Goal: Transaction & Acquisition: Subscribe to service/newsletter

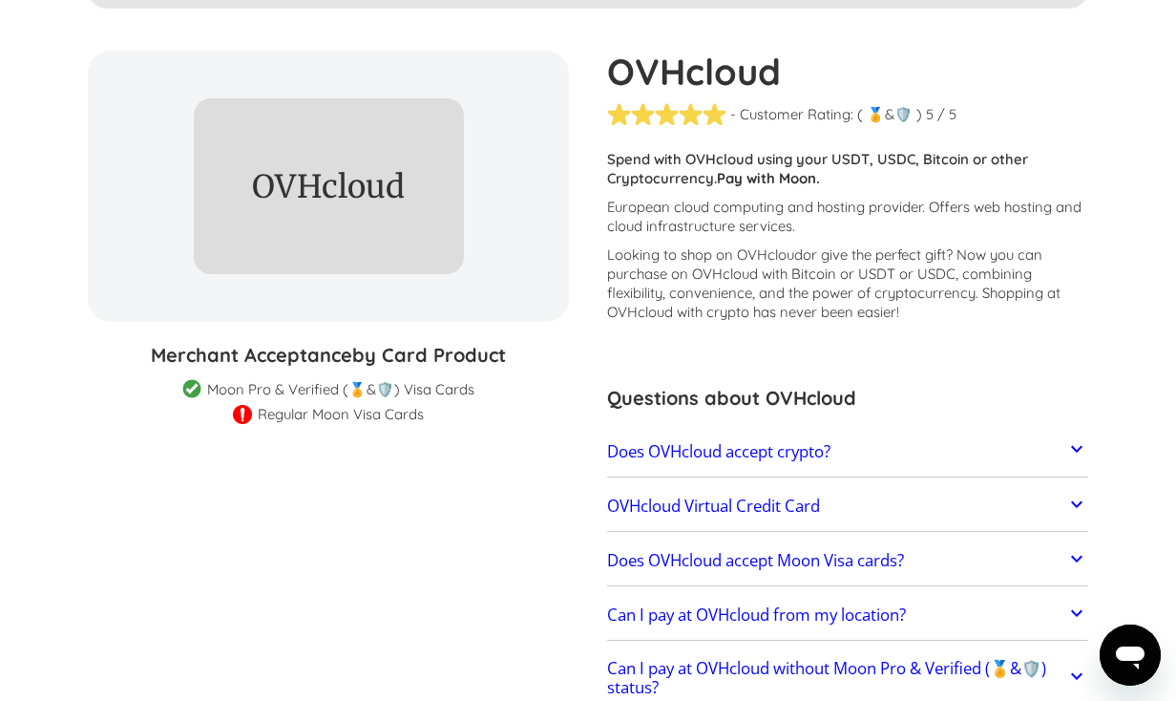
scroll to position [331, 0]
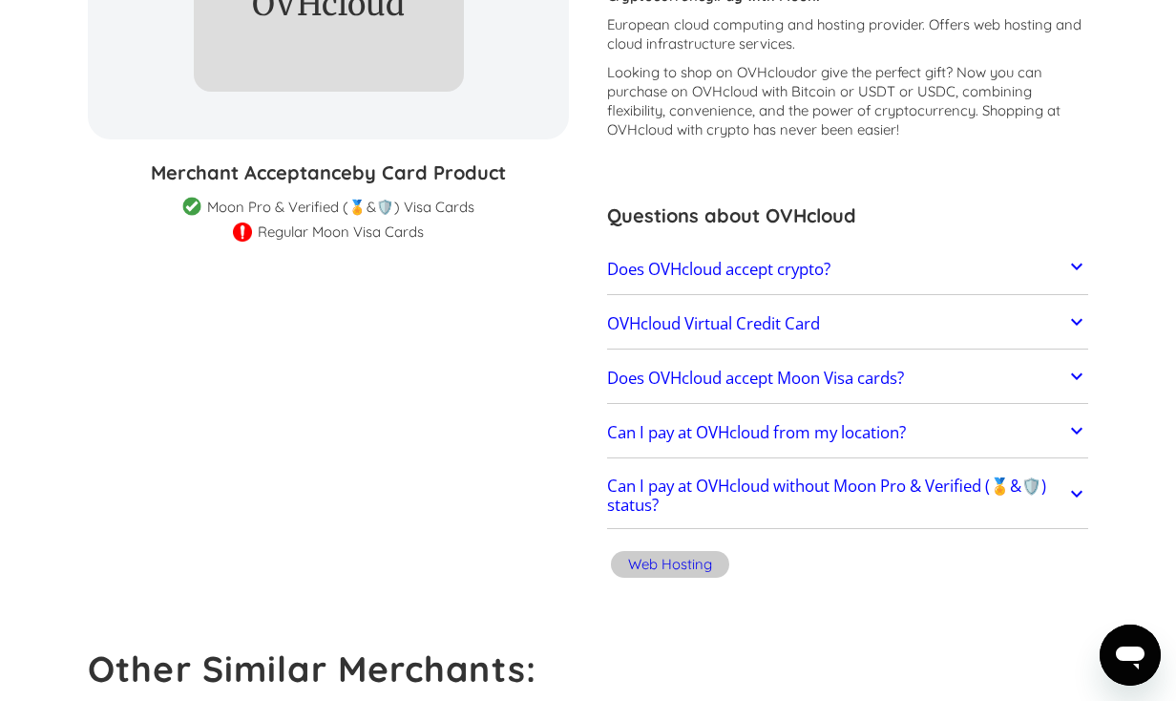
click at [741, 293] on div "Does OVHcloud accept crypto? OVHcloud does not directly accept cryptocurrencies…" at bounding box center [847, 269] width 481 height 50
click at [749, 282] on link "Does OVHcloud accept crypto?" at bounding box center [847, 269] width 481 height 40
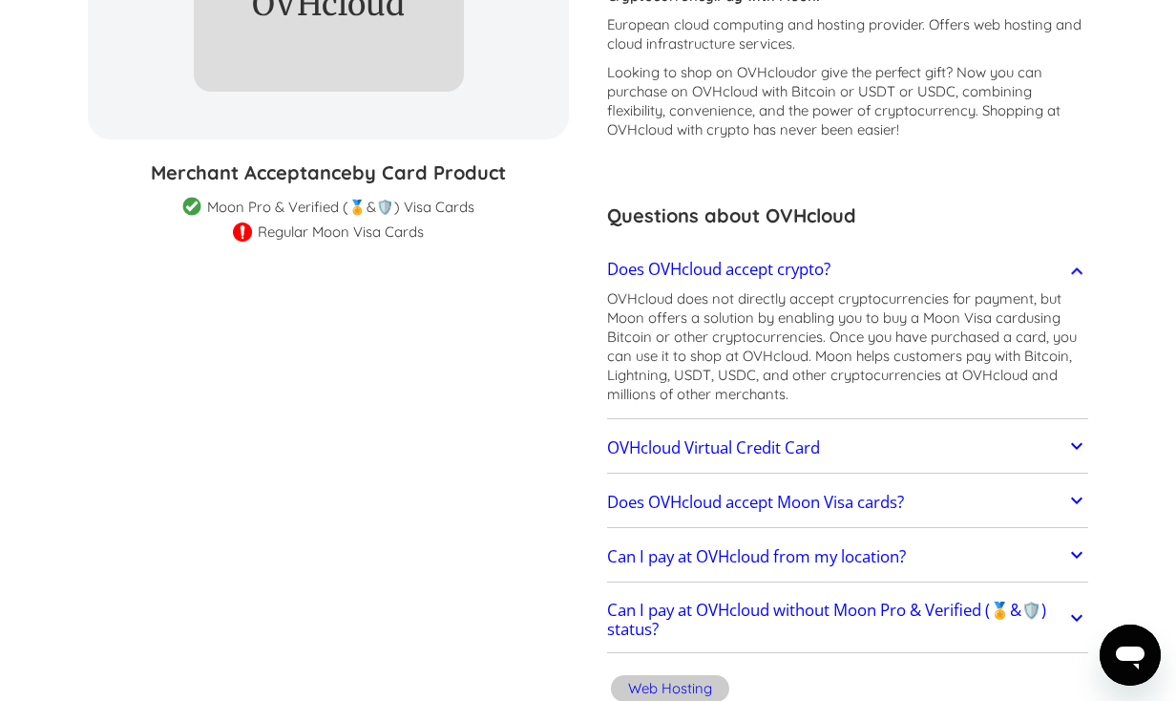
click at [744, 442] on h2 "OVHcloud Virtual Credit Card" at bounding box center [713, 447] width 213 height 19
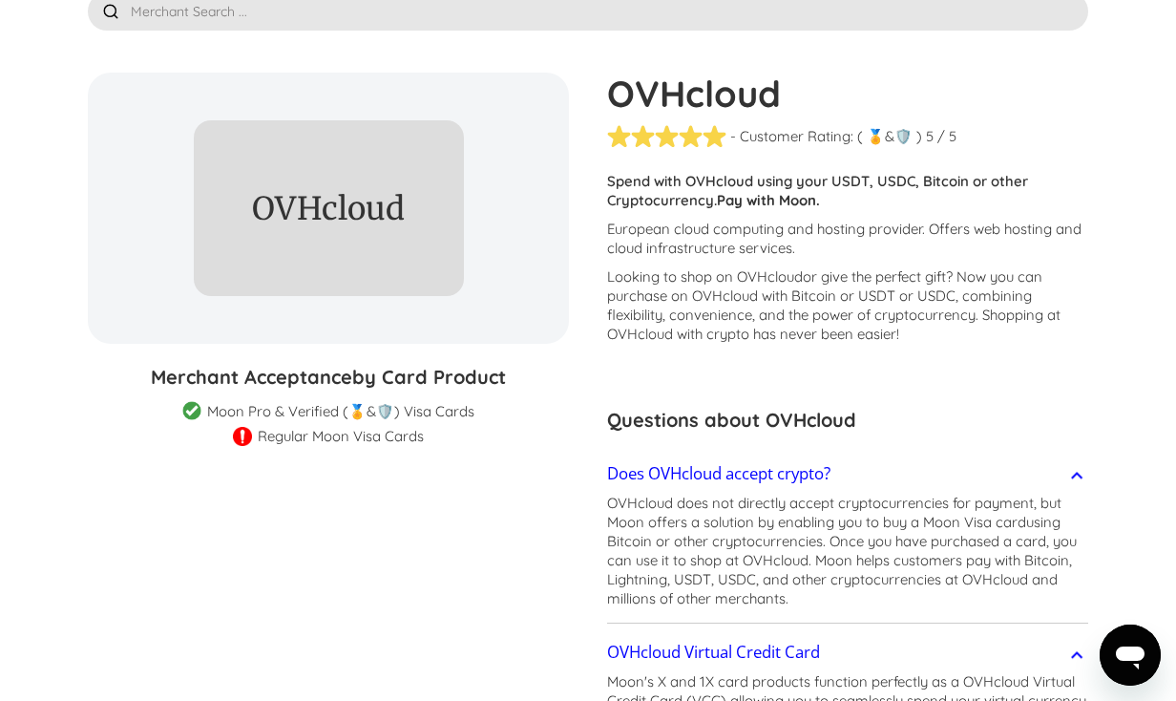
scroll to position [0, 0]
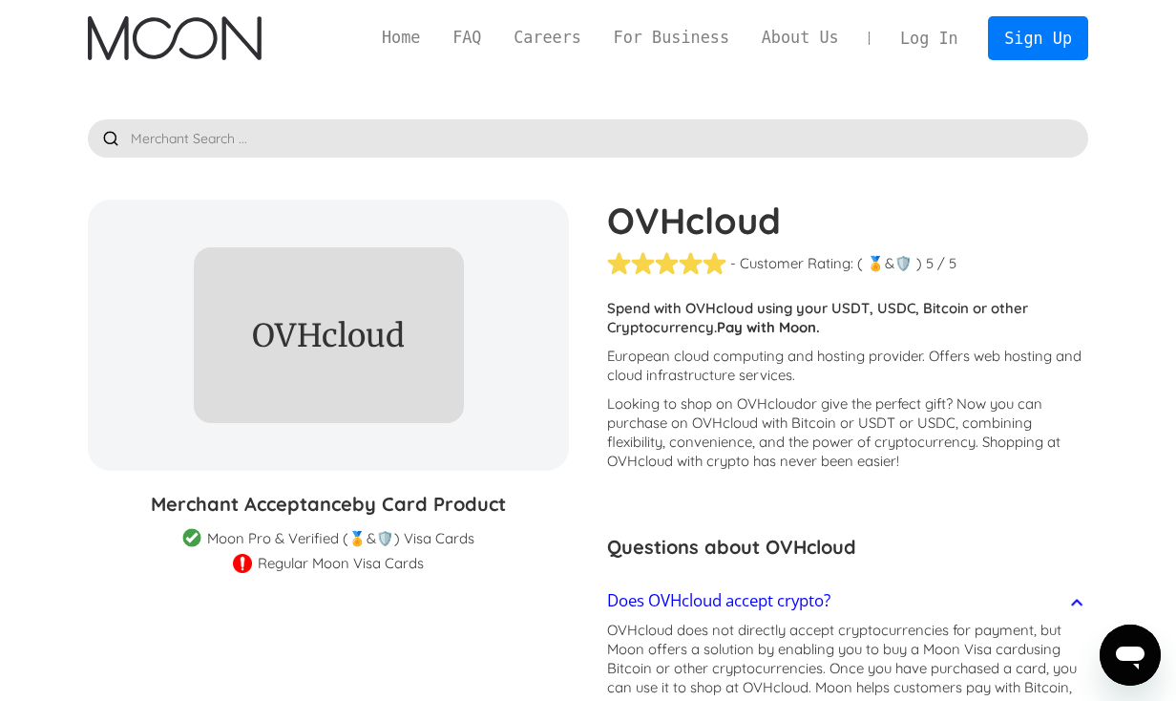
click at [289, 503] on h3 "Merchant Acceptance by Card Product" at bounding box center [328, 504] width 481 height 29
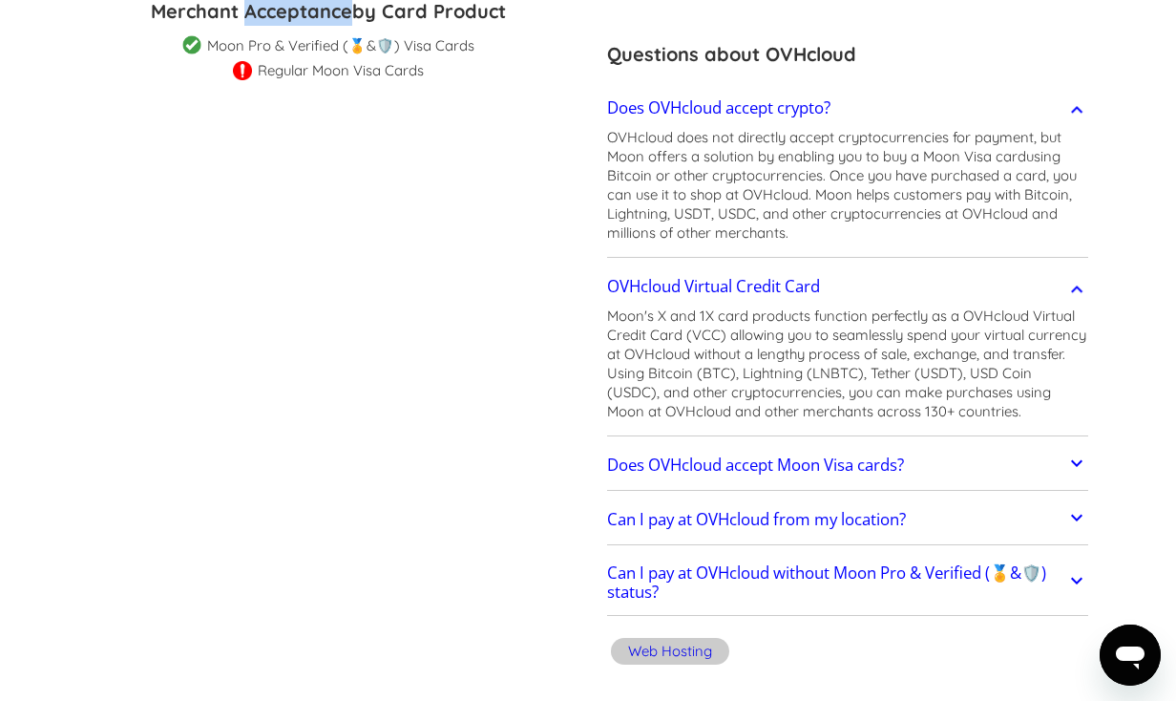
scroll to position [496, 0]
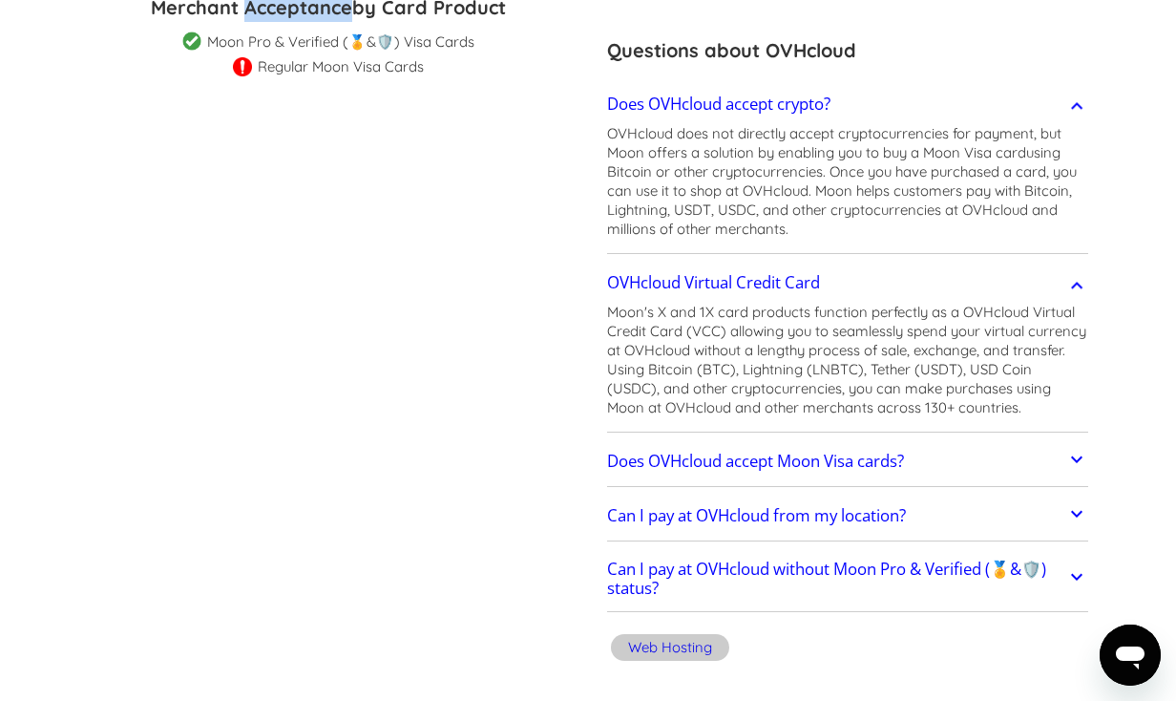
click at [676, 459] on h2 "Does OVHcloud accept Moon Visa cards?" at bounding box center [755, 461] width 297 height 19
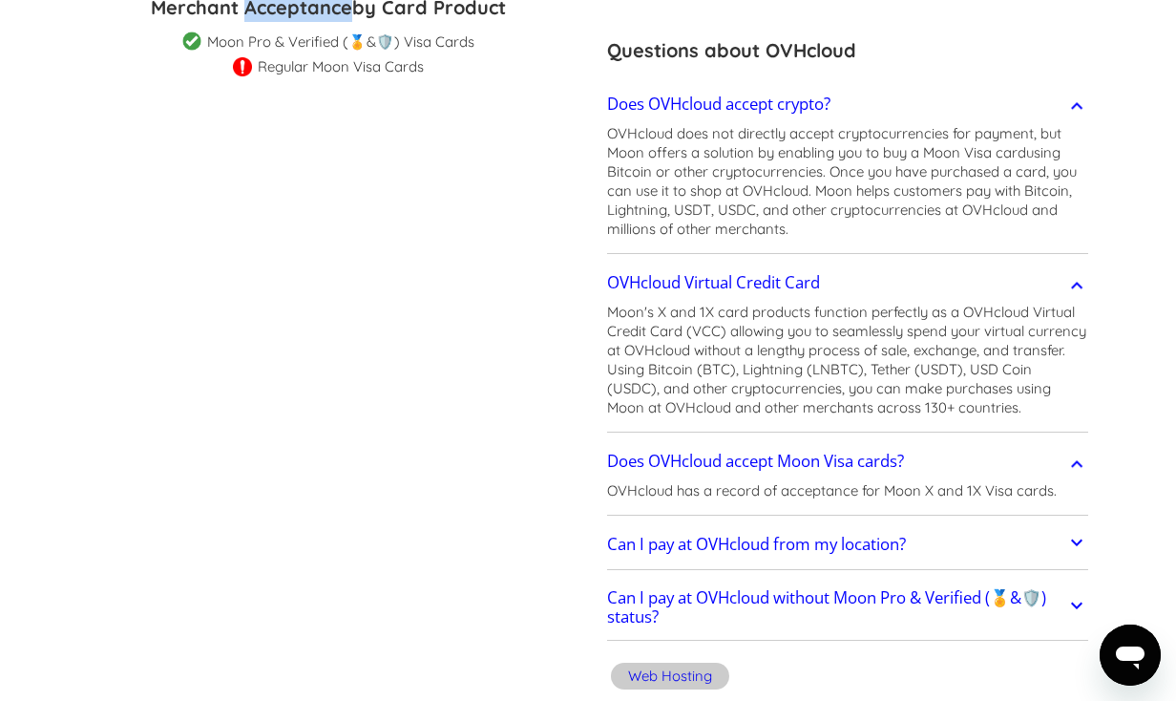
click at [658, 540] on h2 "Can I pay at OVHcloud from my location?" at bounding box center [756, 544] width 299 height 19
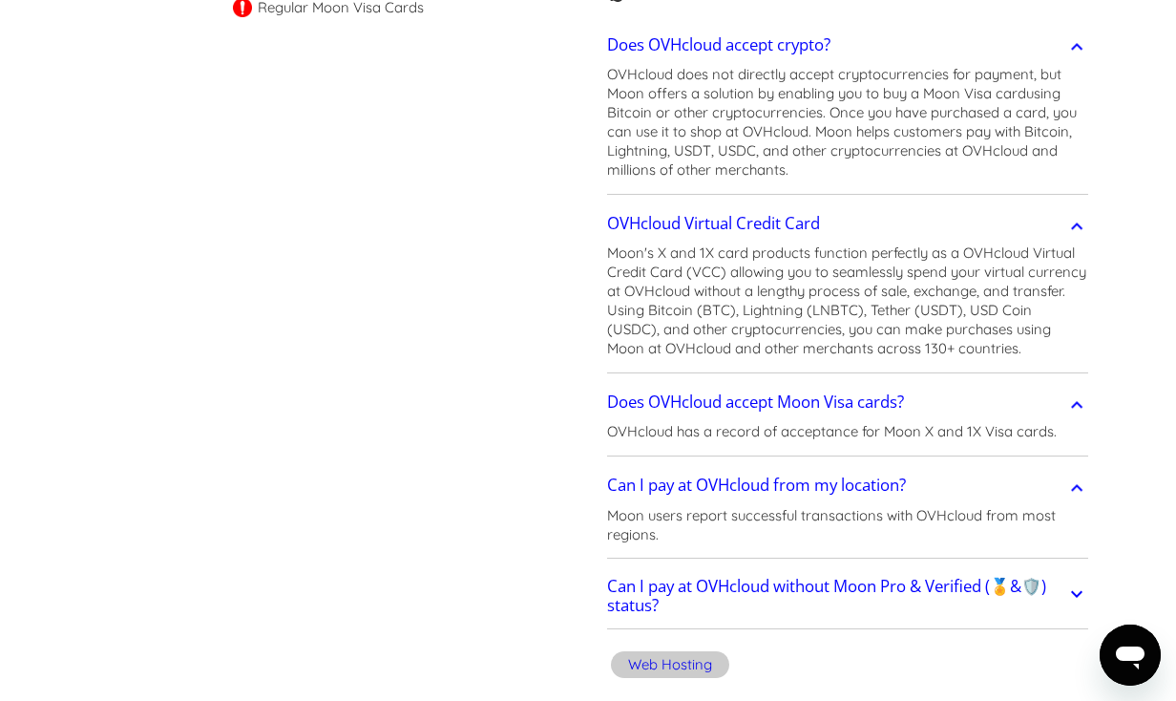
scroll to position [667, 0]
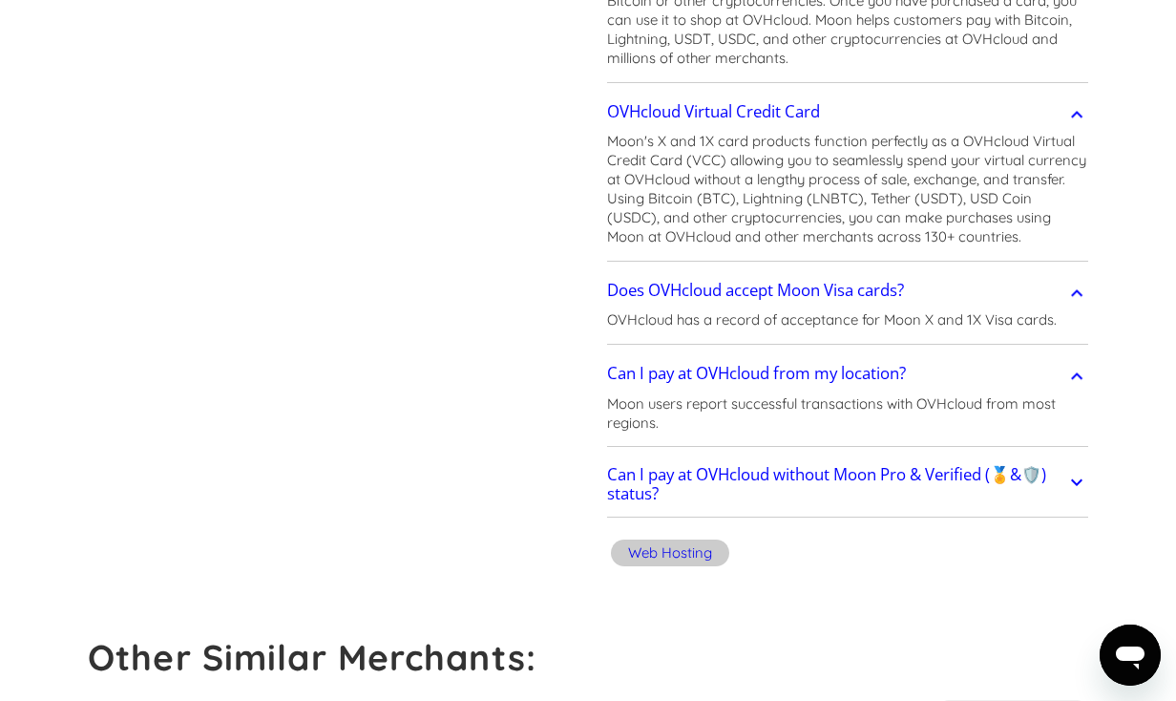
click at [726, 477] on h2 "Can I pay at OVHcloud without Moon Pro & Verified (🏅&🛡️) status?" at bounding box center [836, 484] width 459 height 38
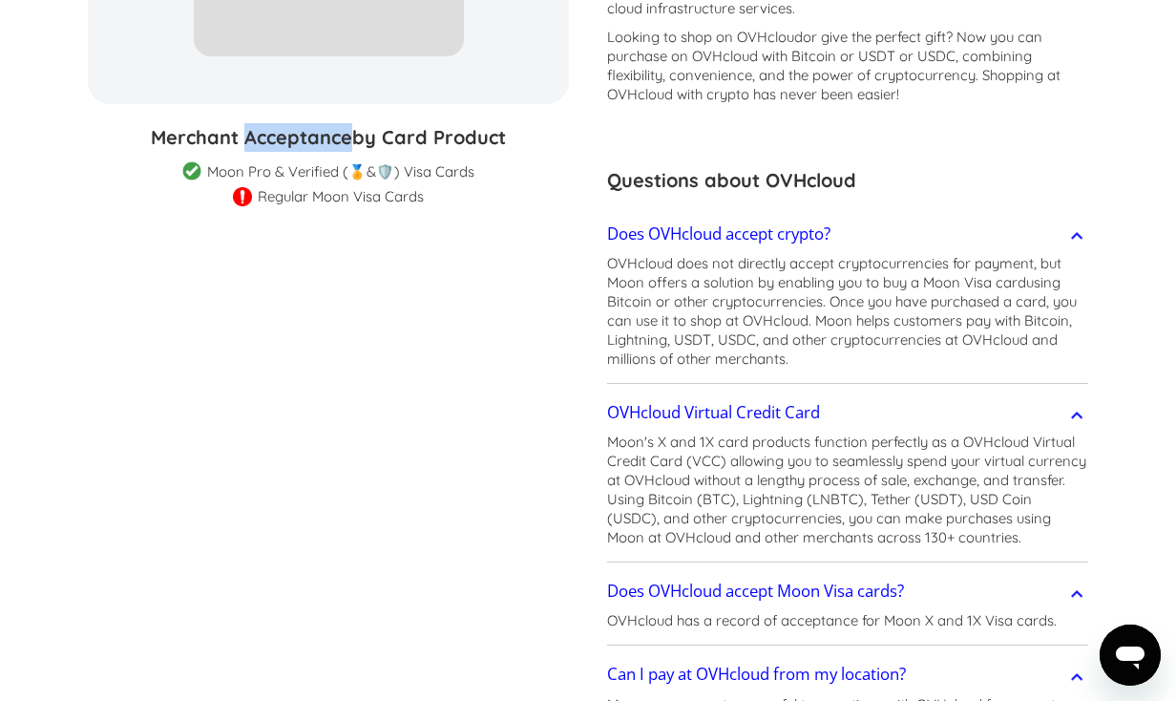
scroll to position [362, 0]
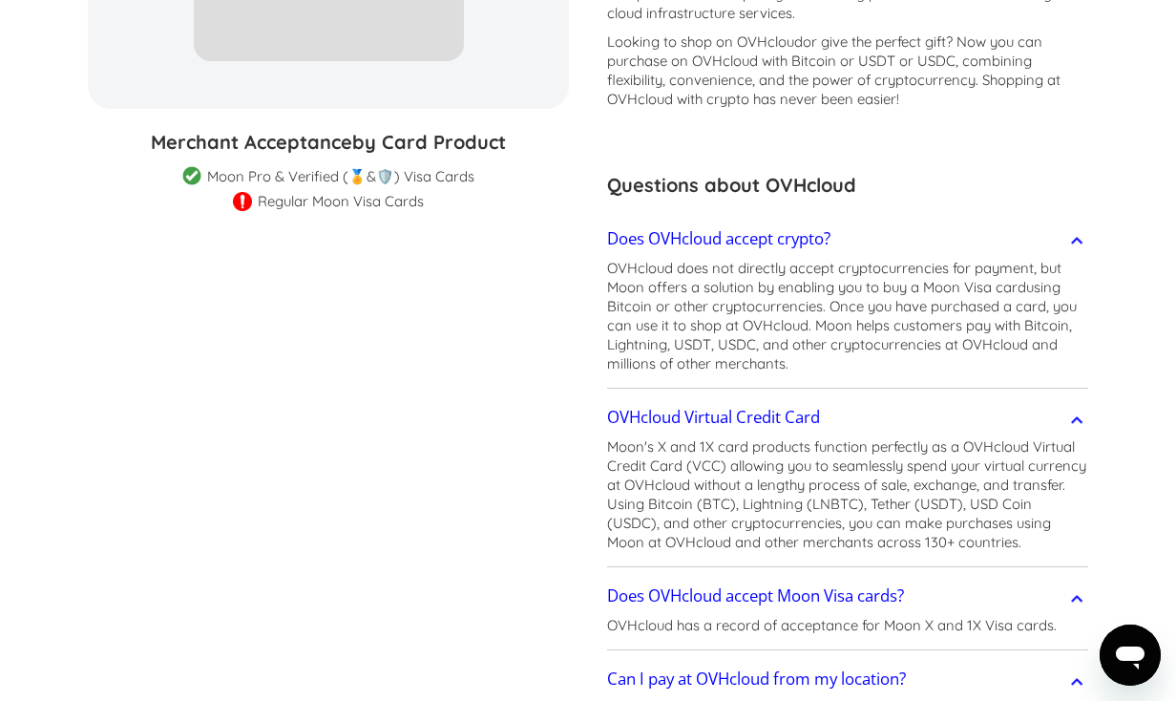
click at [342, 177] on div "Moon Pro & Verified (🏅&🛡️) Visa Cards" at bounding box center [340, 176] width 267 height 19
drag, startPoint x: 468, startPoint y: 174, endPoint x: 213, endPoint y: 178, distance: 254.9
click at [213, 178] on div "Moon Pro & Verified (🏅&🛡️) Visa Cards" at bounding box center [340, 176] width 267 height 19
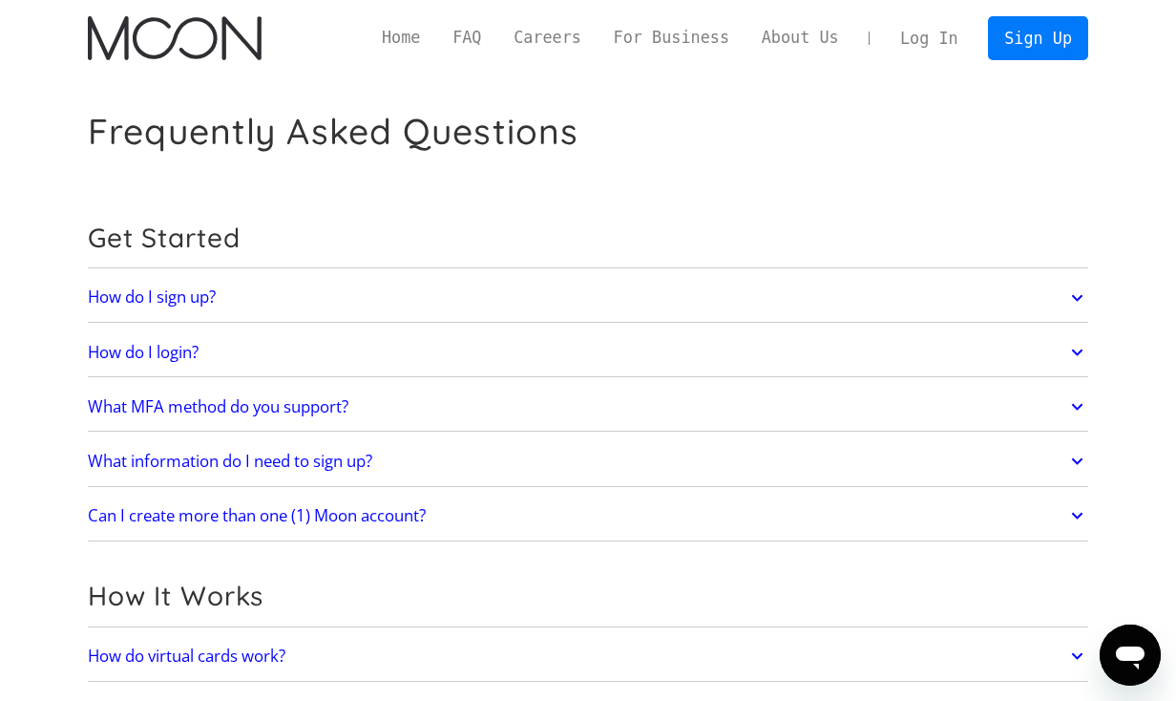
click at [326, 301] on link "How do I sign up?" at bounding box center [588, 298] width 1001 height 40
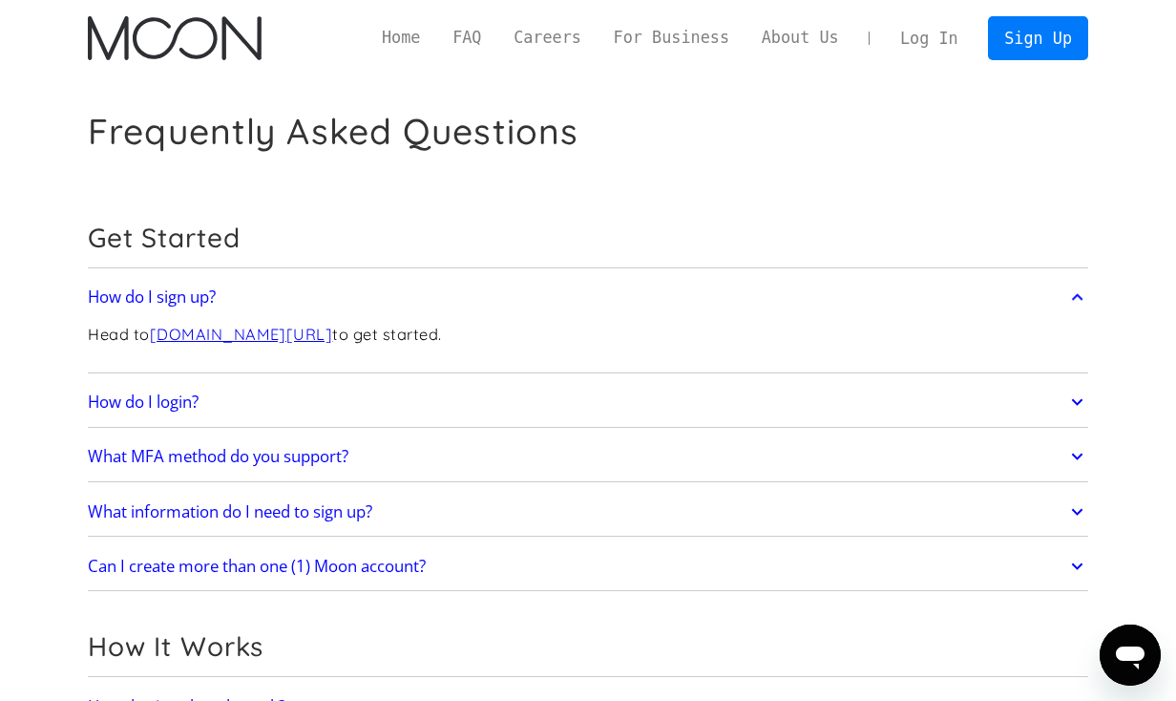
click at [299, 403] on link "How do I login?" at bounding box center [588, 402] width 1001 height 40
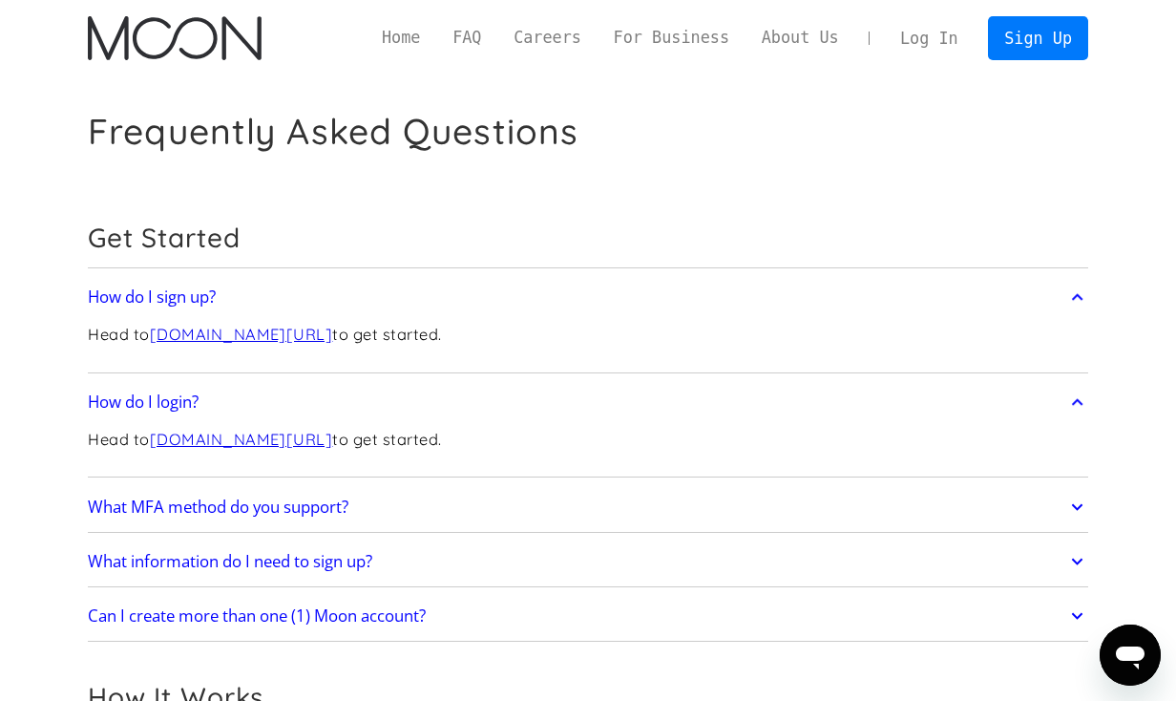
click at [287, 505] on h2 "What MFA method do you support?" at bounding box center [218, 506] width 261 height 19
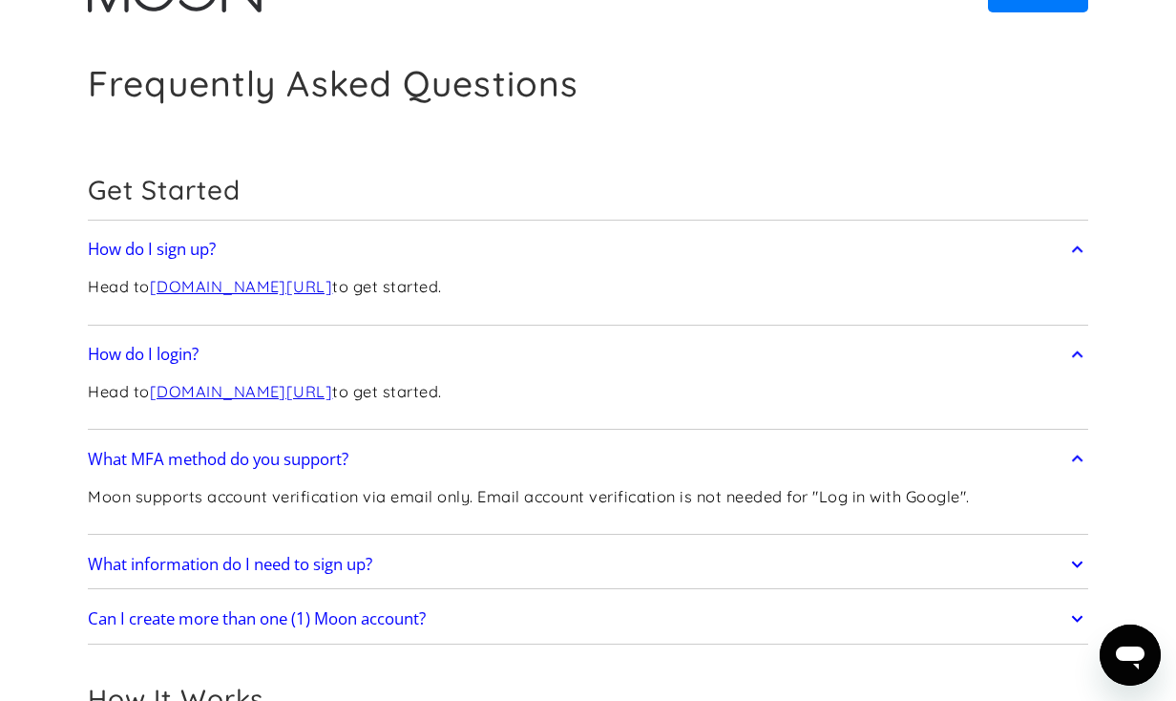
scroll to position [125, 0]
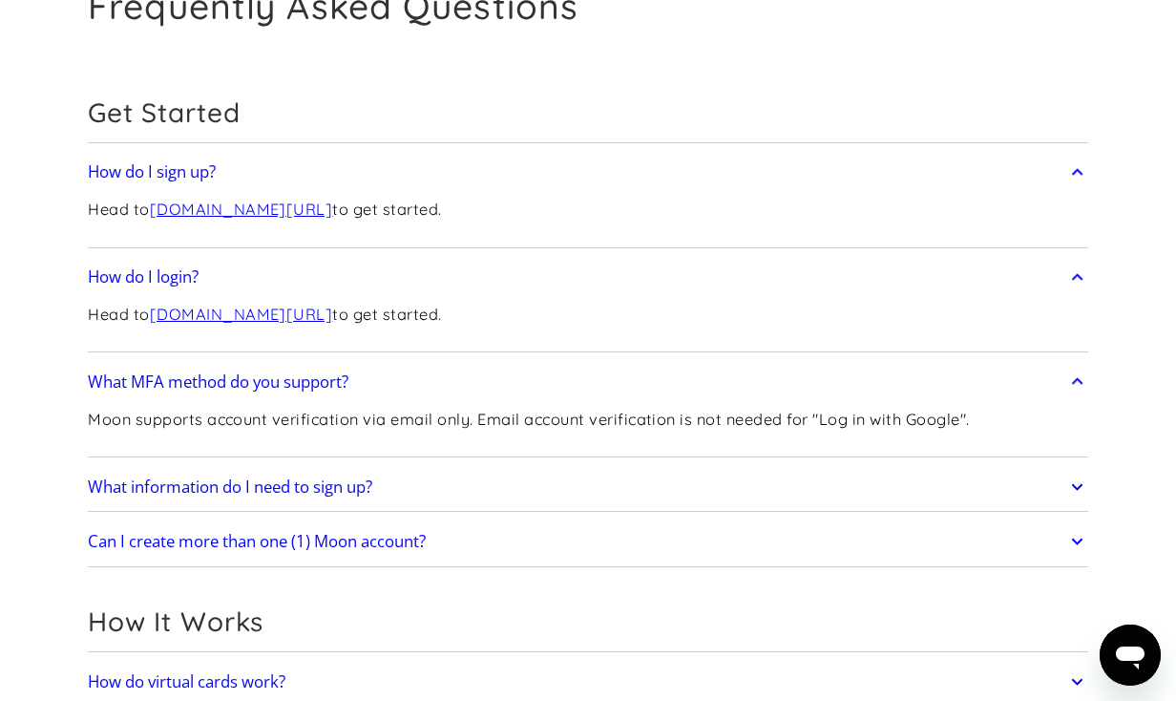
click at [304, 493] on h2 "What information do I need to sign up?" at bounding box center [230, 486] width 285 height 19
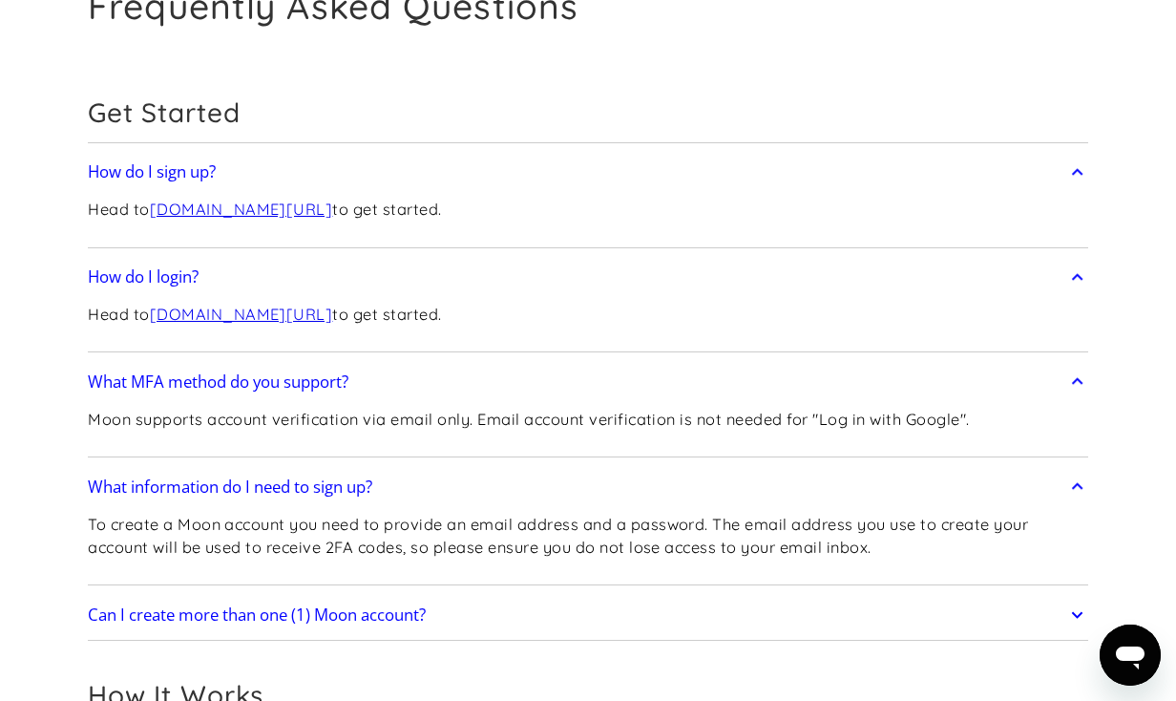
click at [305, 610] on h2 "Can I create more than one (1) Moon account?" at bounding box center [257, 614] width 338 height 19
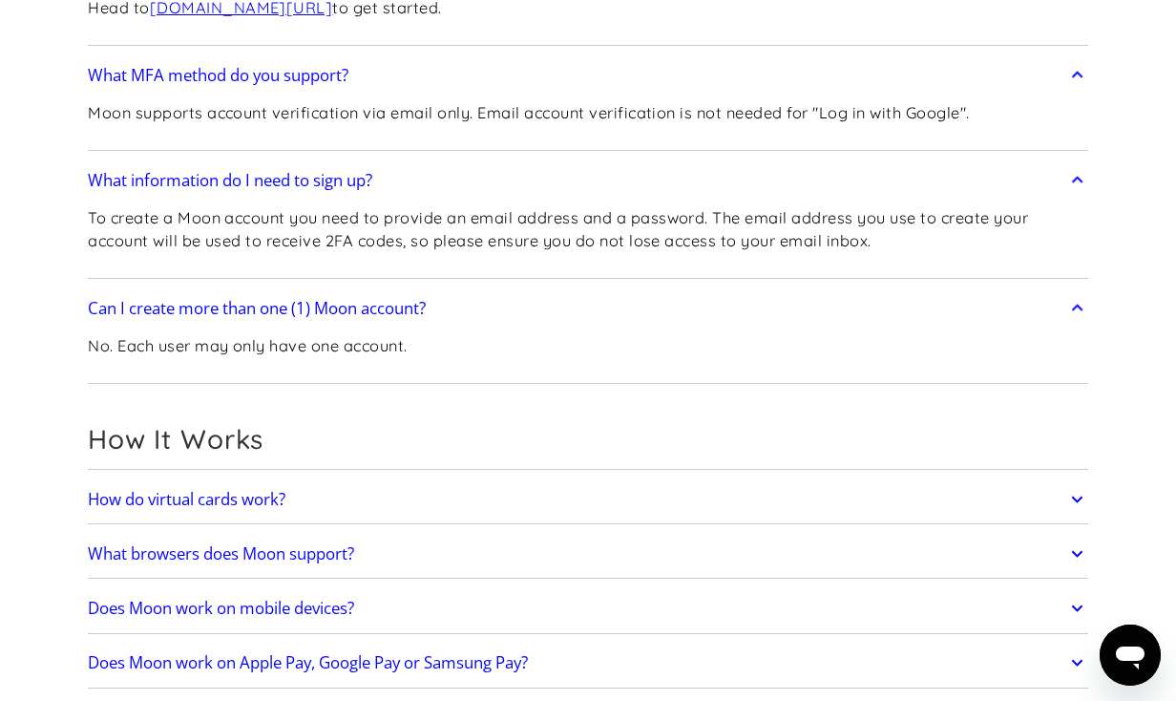
scroll to position [491, 0]
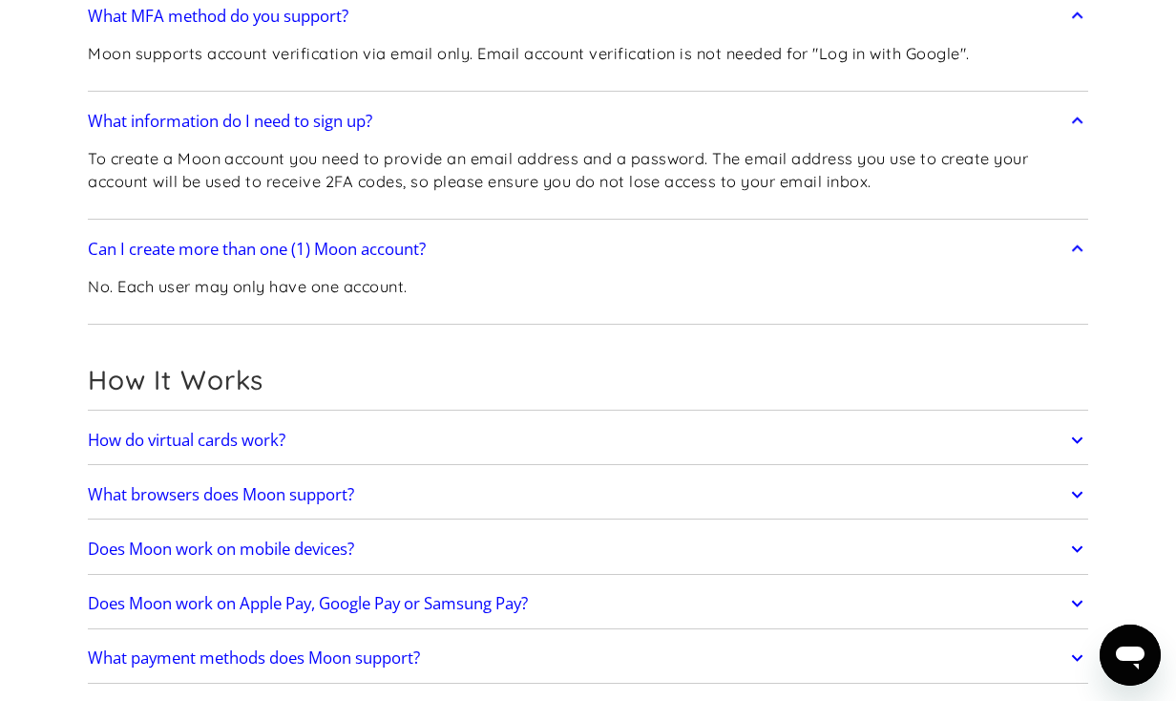
click at [358, 450] on link "How do virtual cards work?" at bounding box center [588, 440] width 1001 height 40
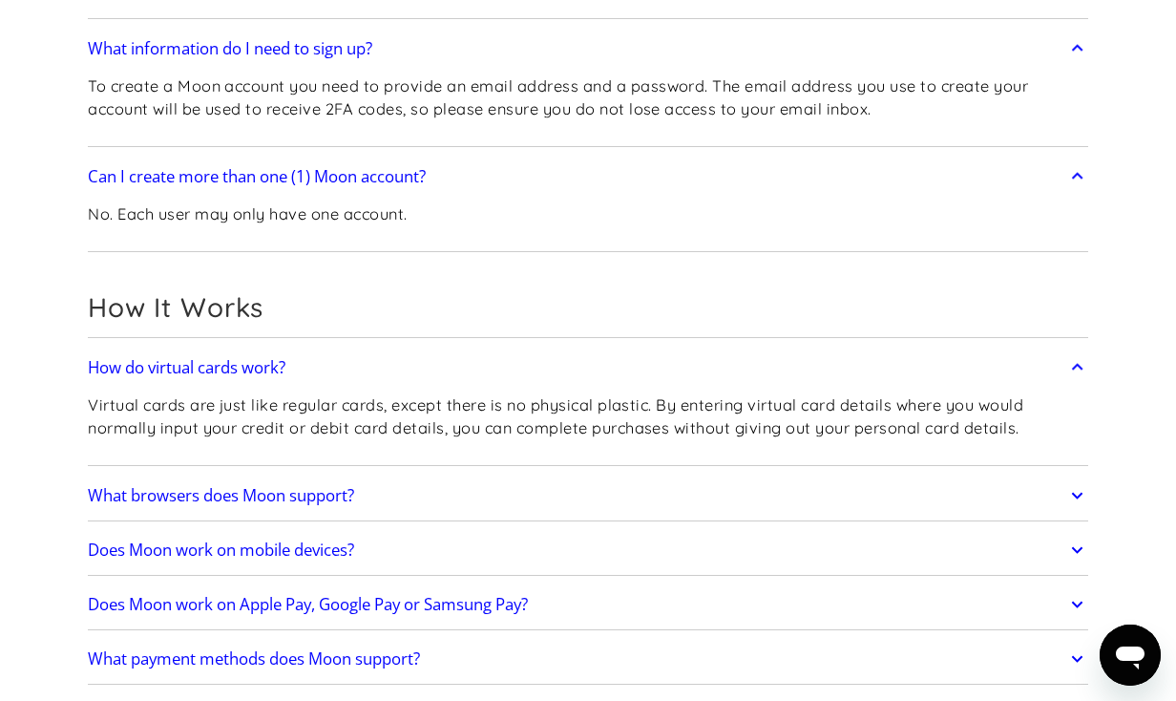
scroll to position [667, 0]
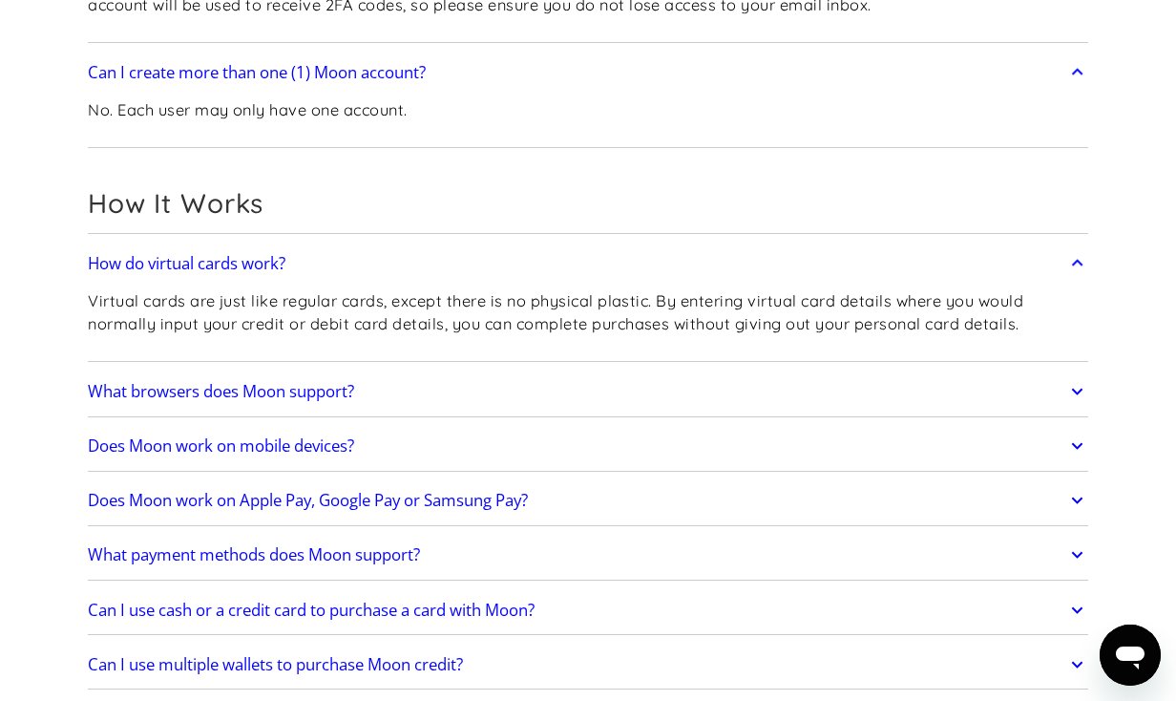
click at [385, 435] on link "Does Moon work on mobile devices?" at bounding box center [588, 446] width 1001 height 40
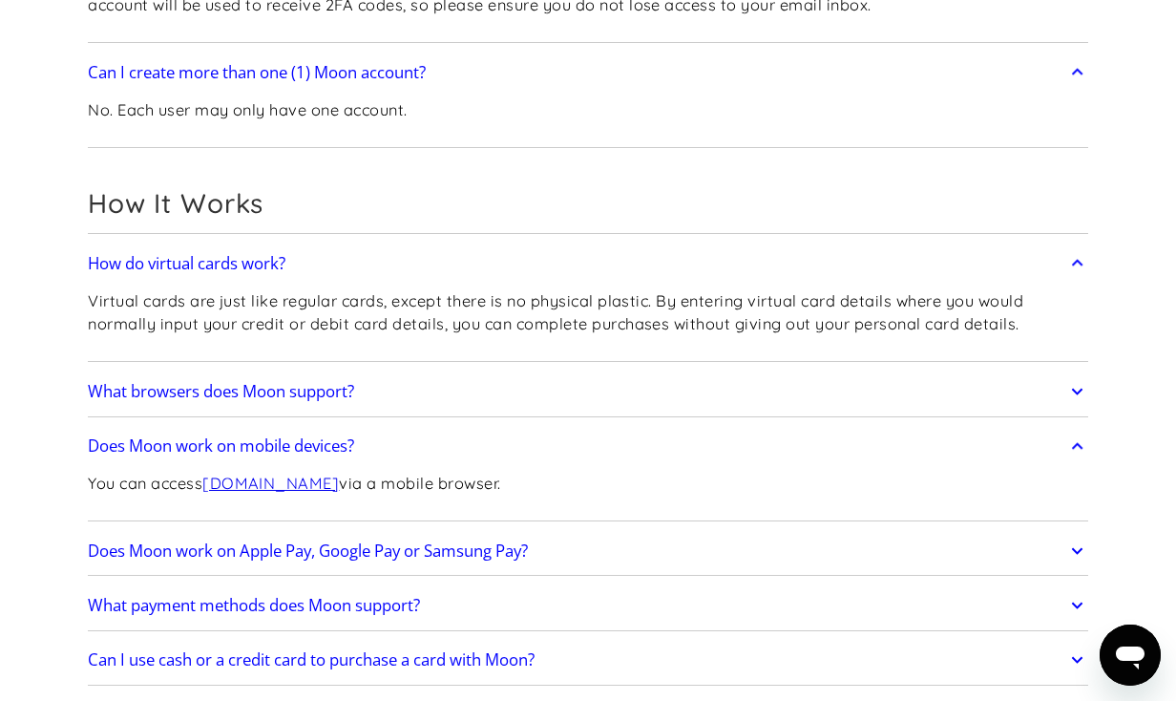
click at [379, 553] on h2 "Does Moon work on Apple Pay, Google Pay or Samsung Pay?" at bounding box center [308, 550] width 440 height 19
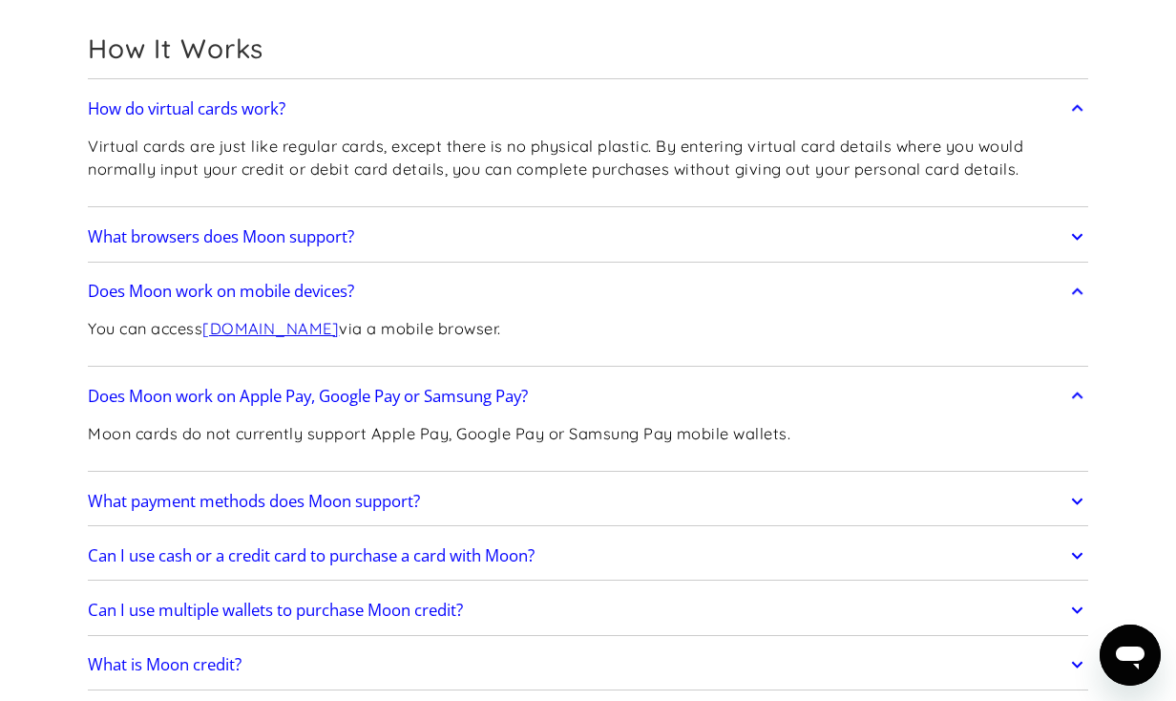
scroll to position [842, 0]
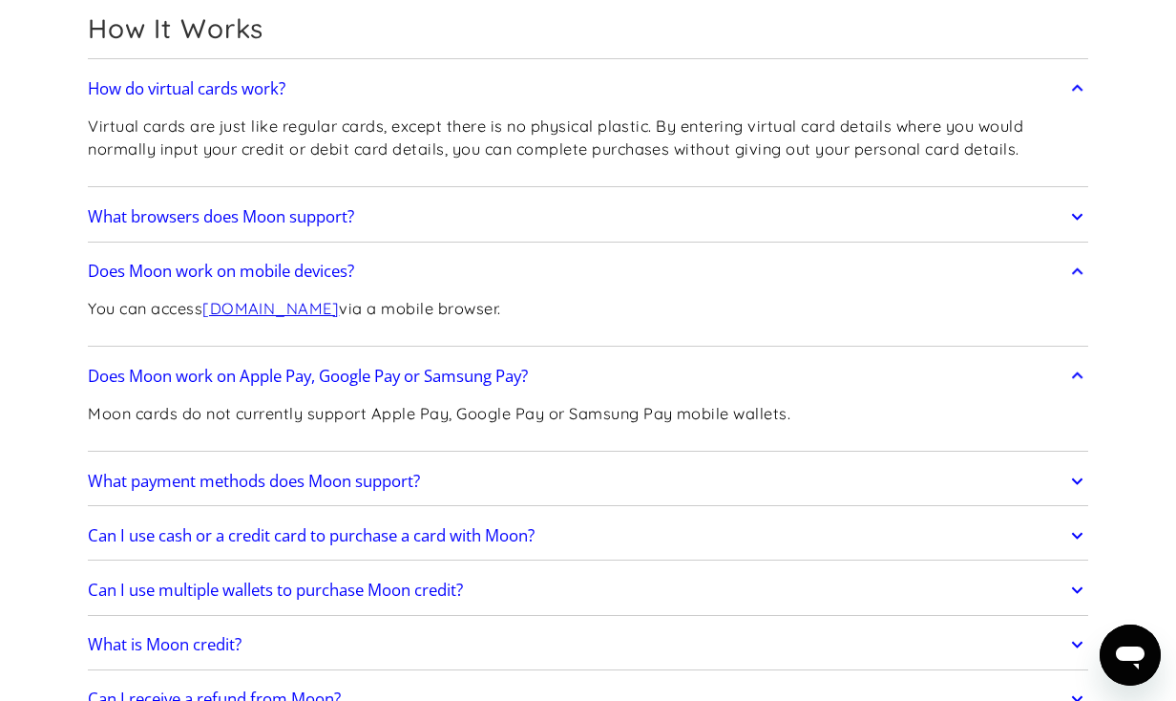
click at [429, 480] on link "What payment methods does Moon support?" at bounding box center [588, 481] width 1001 height 40
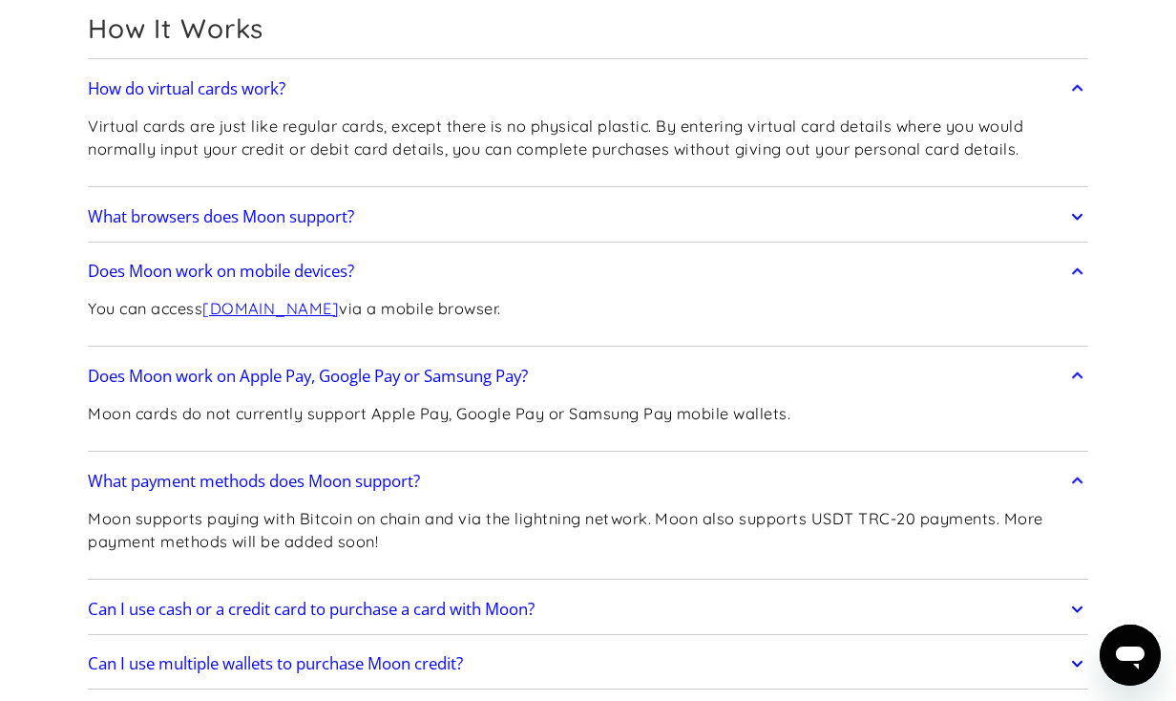
scroll to position [993, 0]
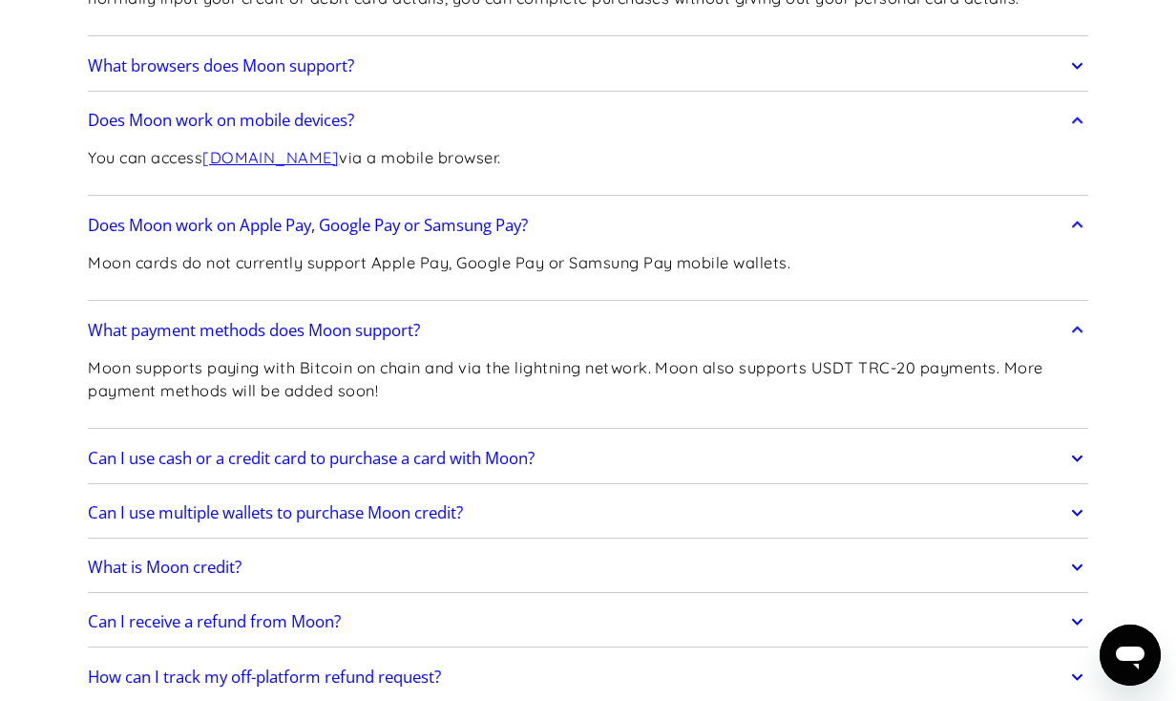
click at [451, 465] on h2 "Can I use cash or a credit card to purchase a card with Moon?" at bounding box center [311, 458] width 447 height 19
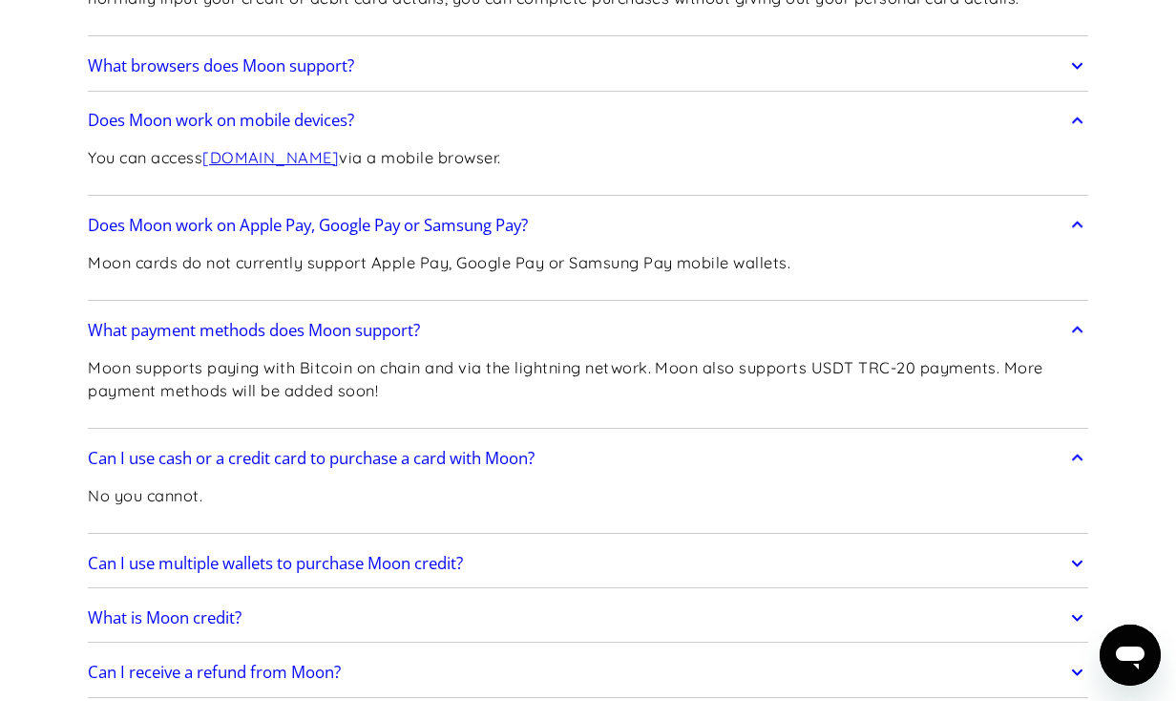
click at [431, 559] on h2 "Can I use multiple wallets to purchase Moon credit?" at bounding box center [275, 563] width 375 height 19
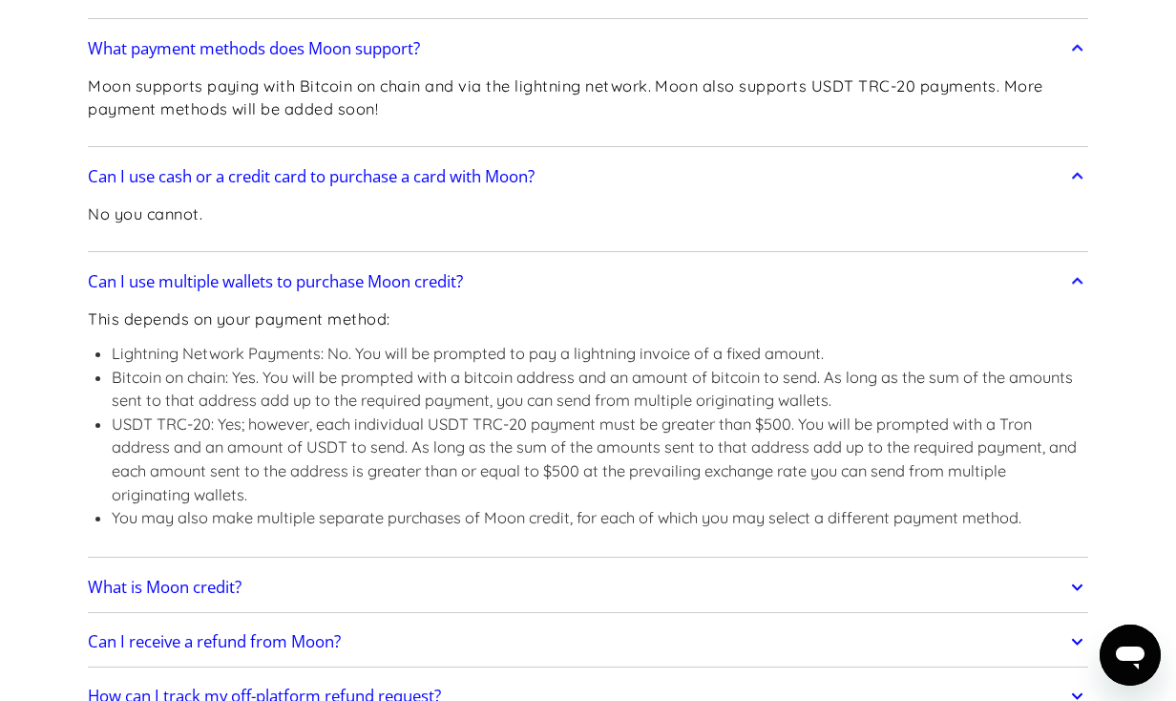
scroll to position [1396, 0]
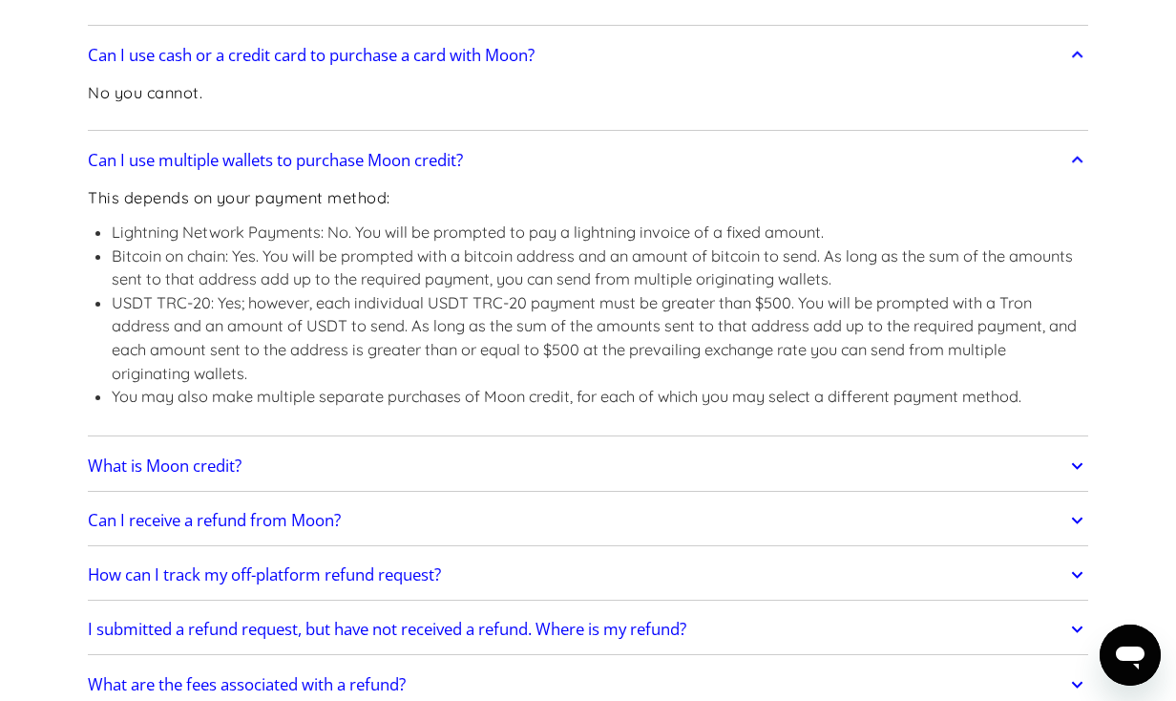
click at [458, 487] on div "What is Moon credit? Moon Credit is store credit spendable across the Moon eCom…" at bounding box center [588, 466] width 1001 height 50
click at [463, 485] on link "What is Moon credit?" at bounding box center [588, 466] width 1001 height 40
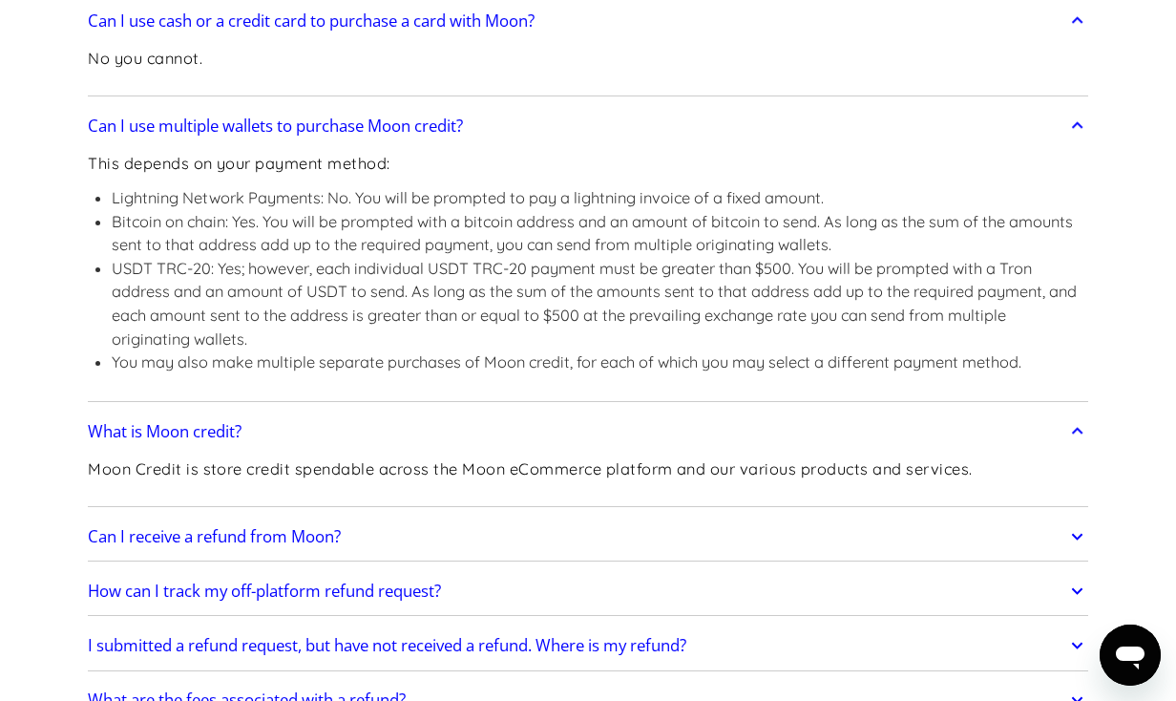
scroll to position [1532, 0]
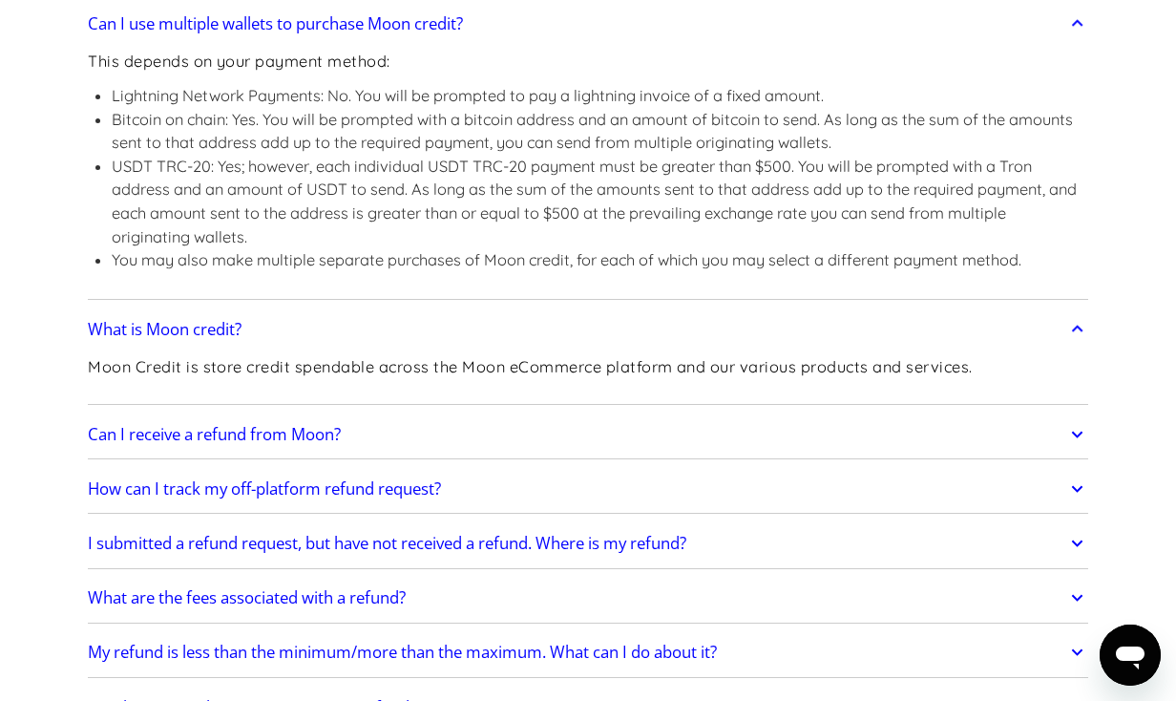
click at [524, 454] on div "Can I receive a refund from Moon? Certain products offered by Moon are non-refu…" at bounding box center [588, 435] width 1001 height 50
click at [536, 432] on link "Can I receive a refund from Moon?" at bounding box center [588, 434] width 1001 height 40
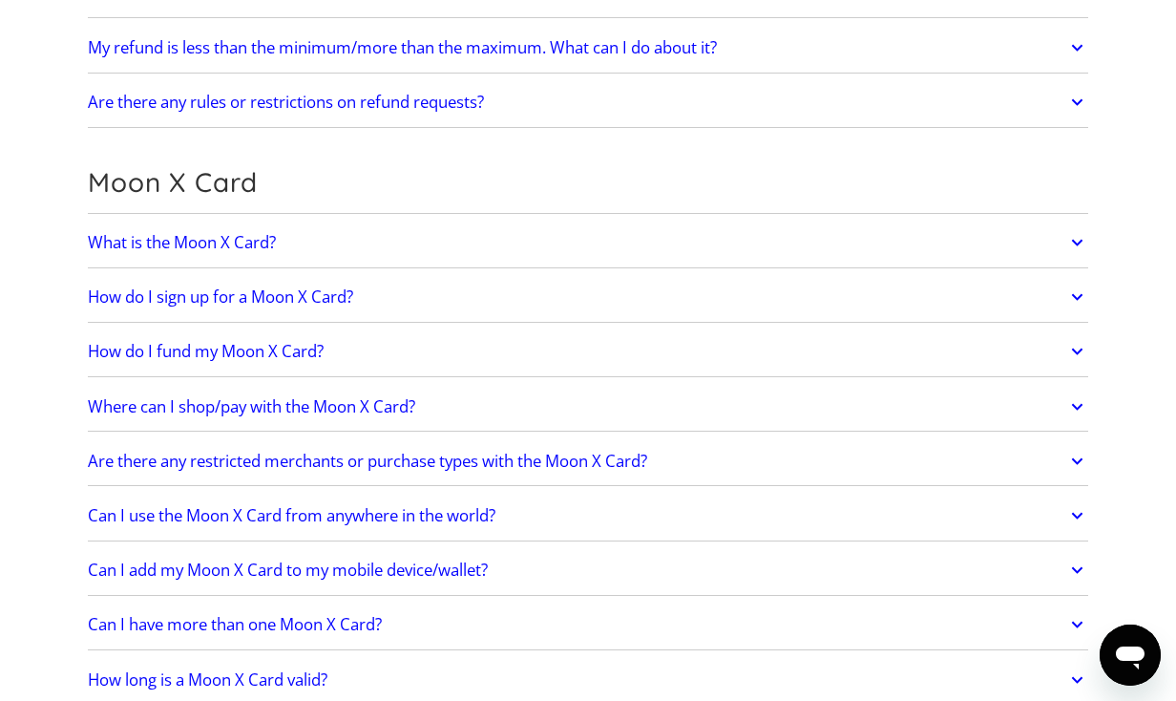
scroll to position [2527, 0]
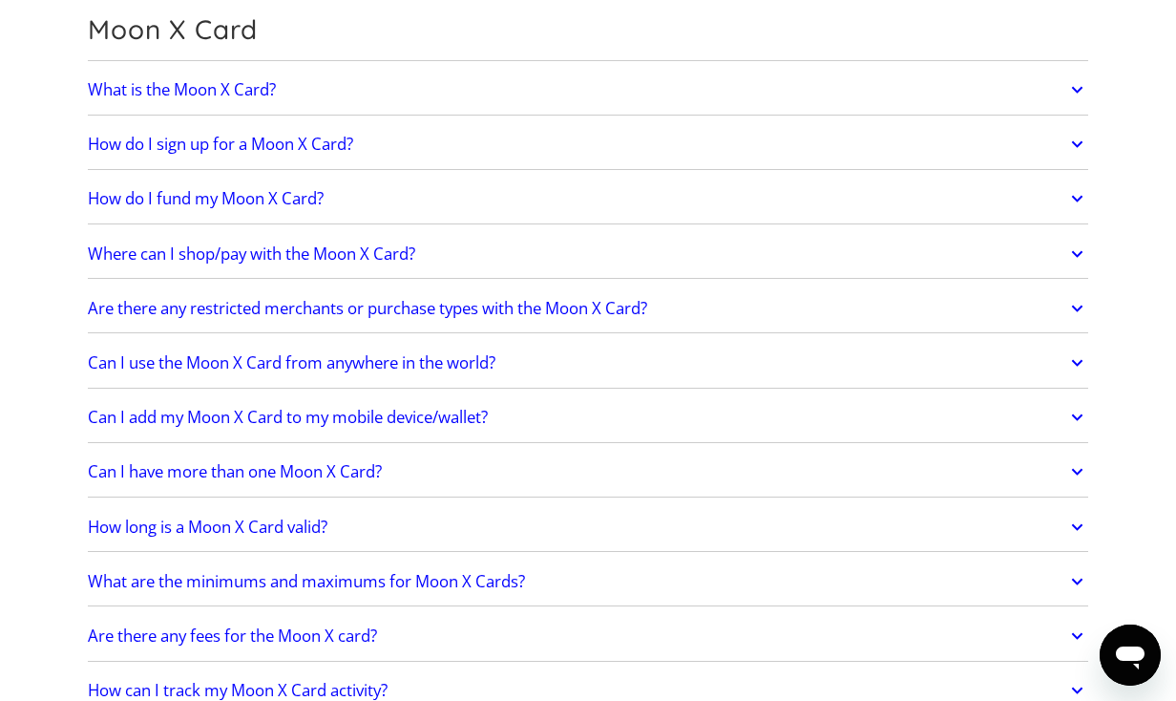
click at [369, 262] on h2 "Where can I shop/pay with the Moon X Card?" at bounding box center [251, 253] width 327 height 19
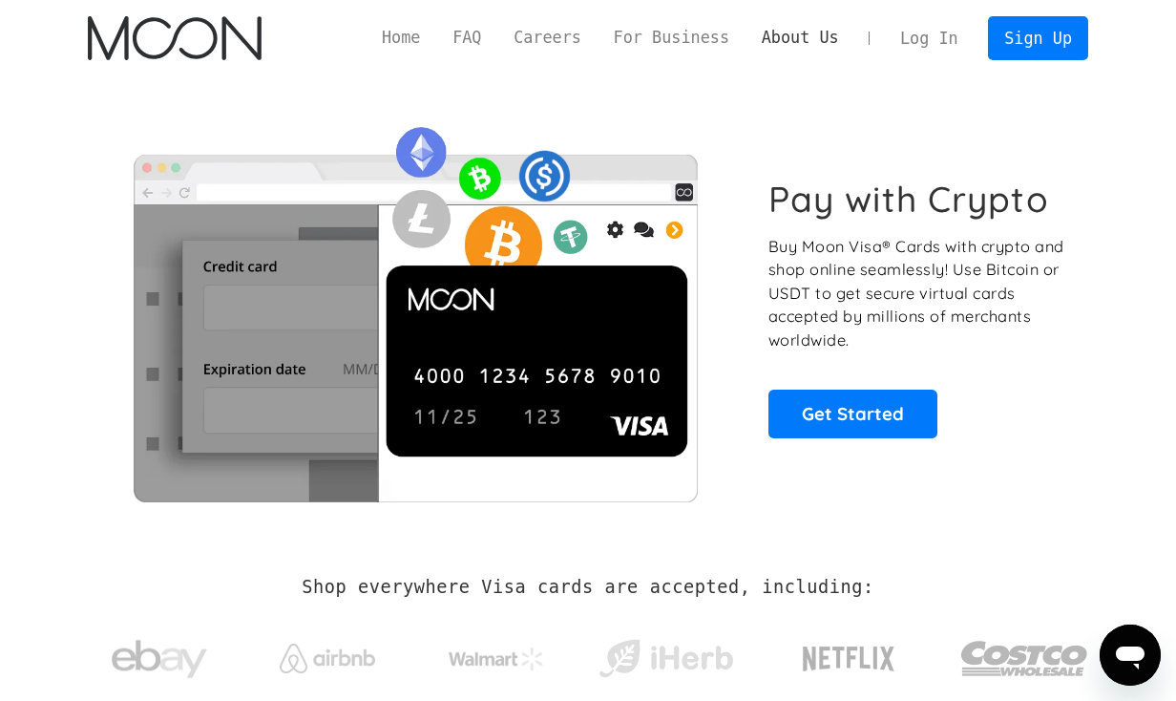
click at [798, 32] on link "About Us" at bounding box center [801, 38] width 110 height 24
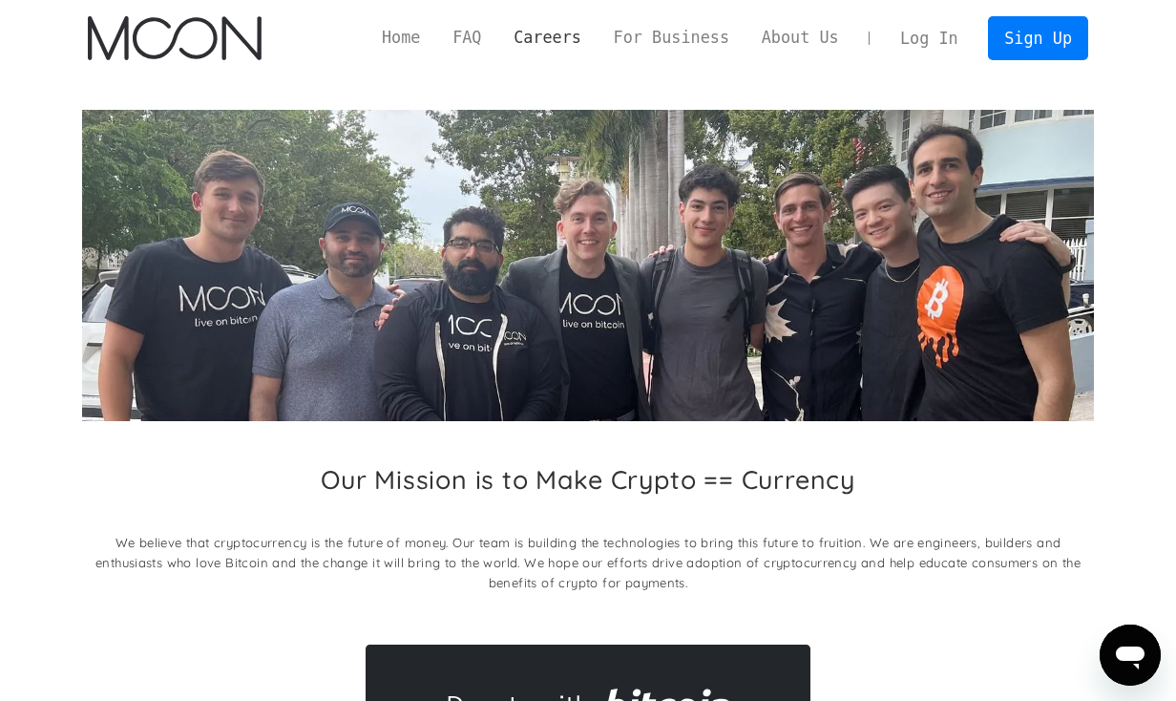
click at [555, 38] on link "Careers" at bounding box center [546, 38] width 99 height 24
click at [469, 45] on link "FAQ" at bounding box center [466, 38] width 61 height 24
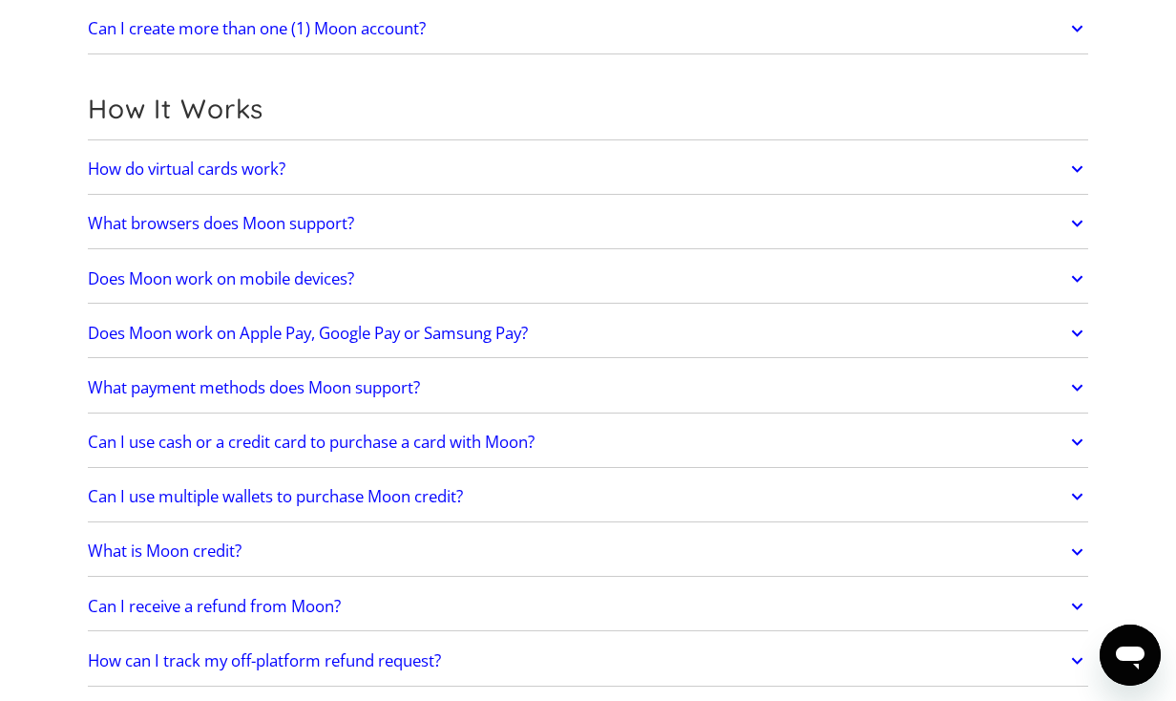
scroll to position [532, 0]
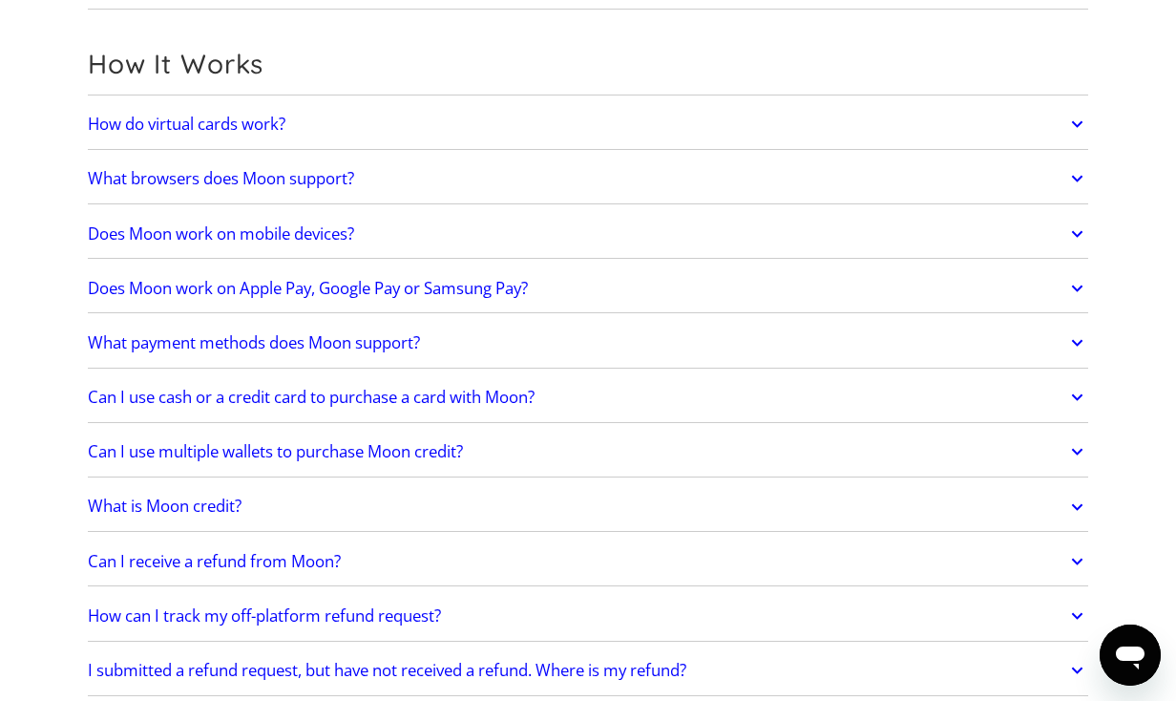
click at [480, 360] on link "What payment methods does Moon support?" at bounding box center [588, 343] width 1001 height 40
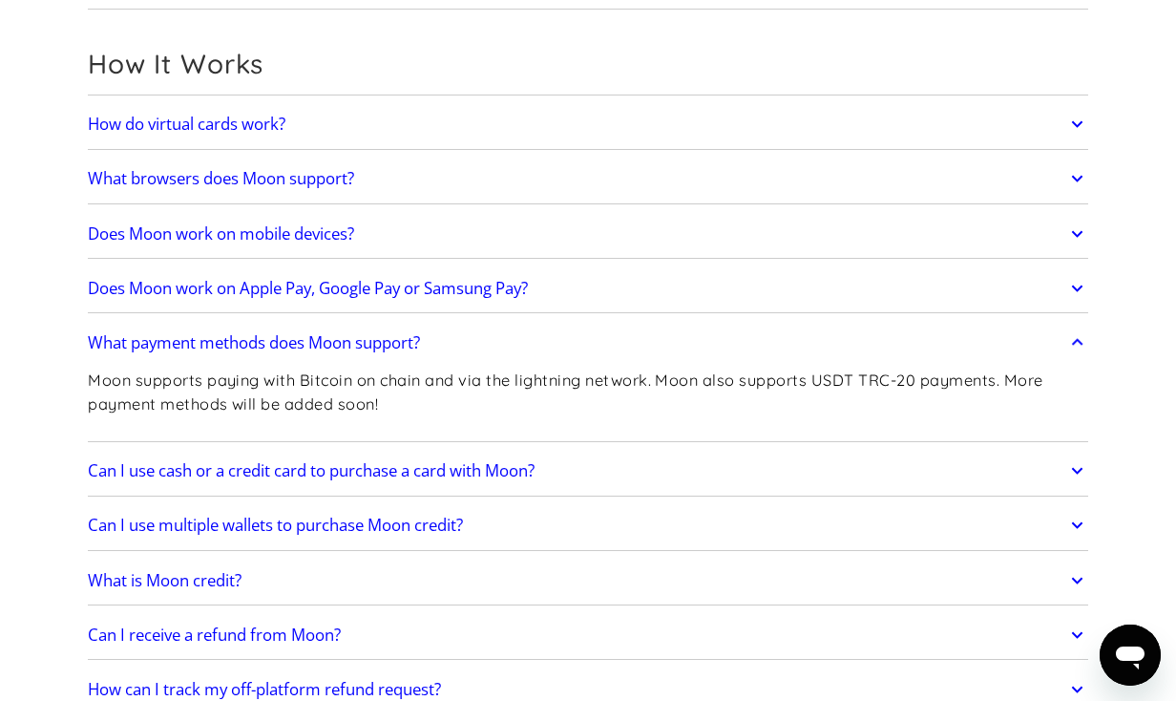
click at [481, 358] on link "What payment methods does Moon support?" at bounding box center [588, 343] width 1001 height 40
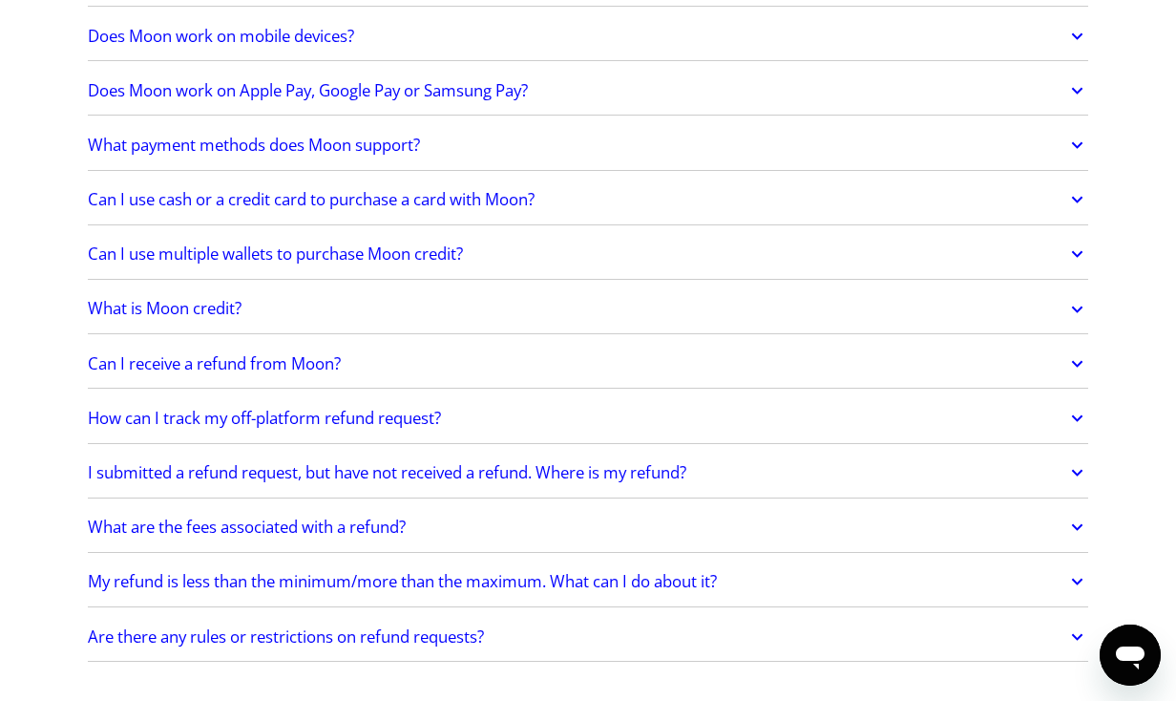
scroll to position [998, 0]
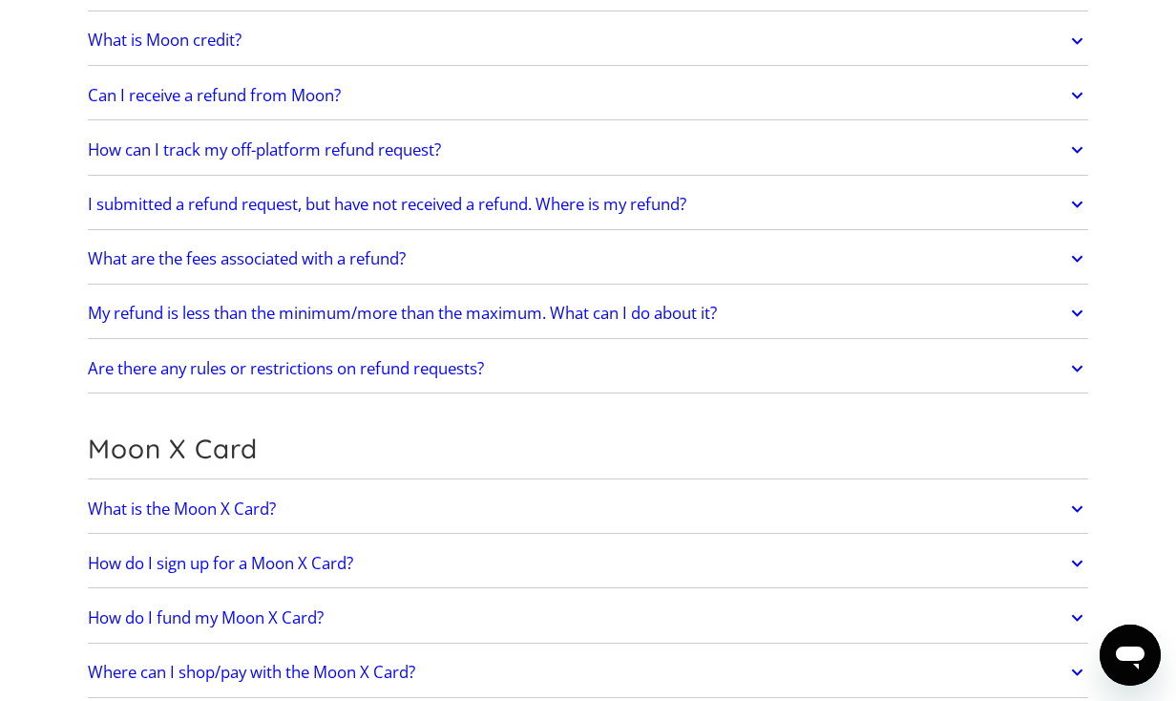
click at [443, 524] on link "What is the Moon X Card?" at bounding box center [588, 509] width 1001 height 40
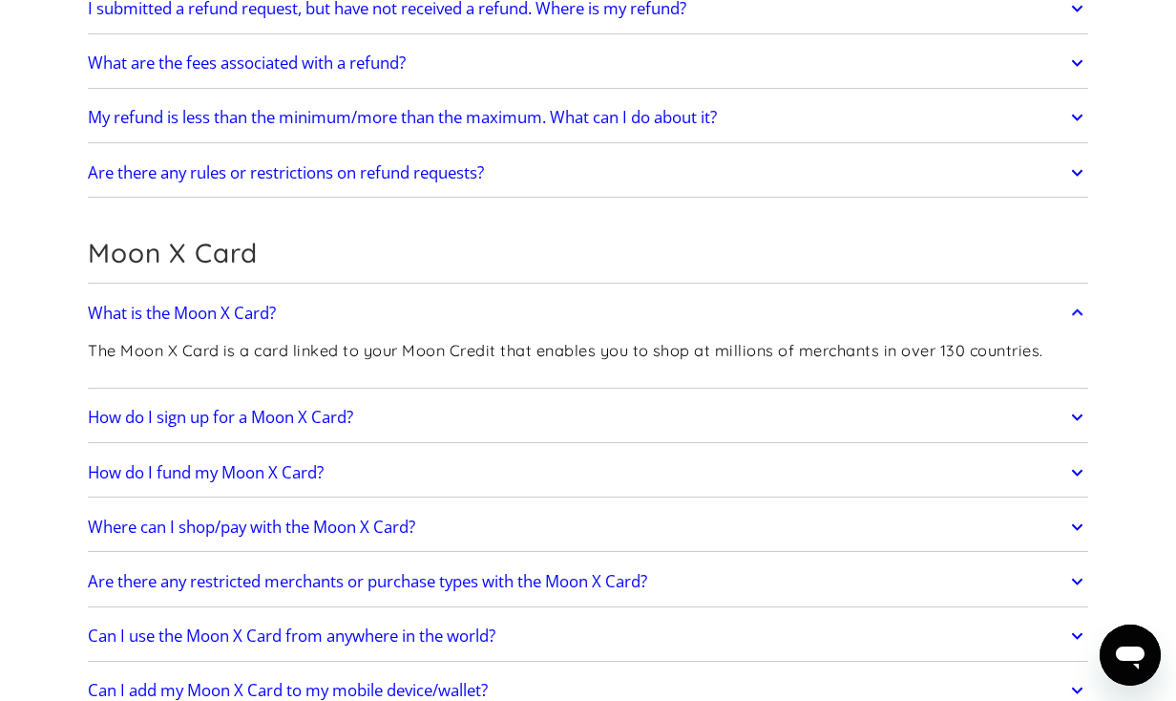
scroll to position [1214, 0]
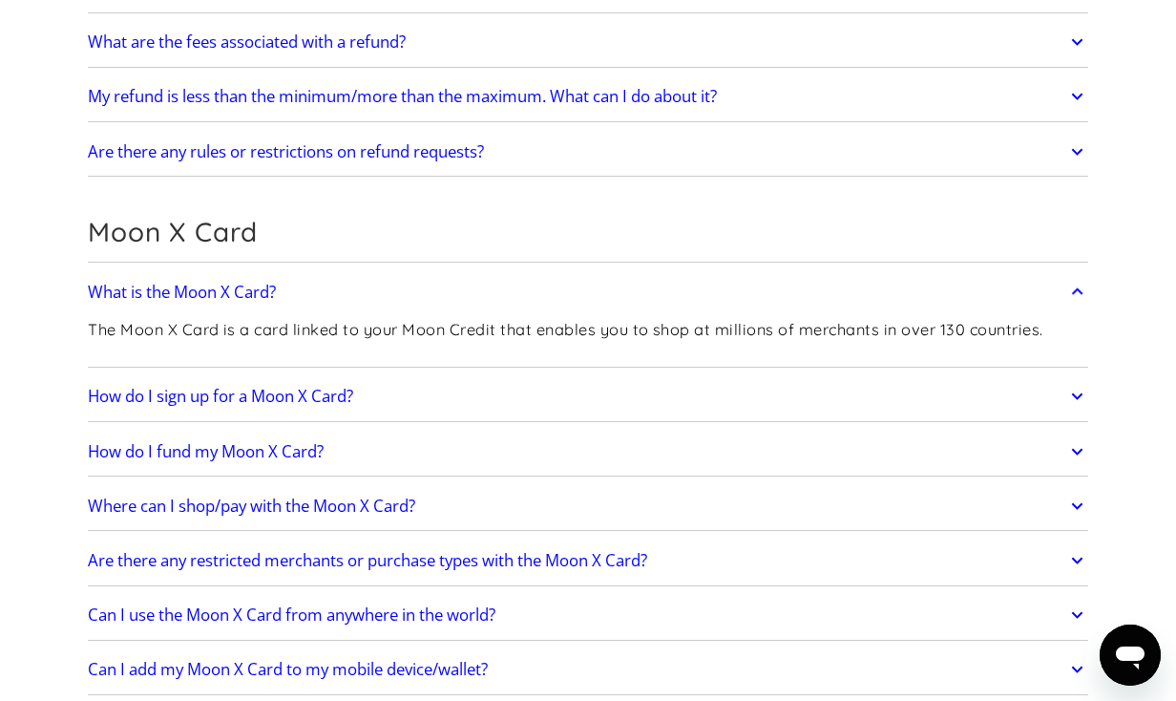
click at [461, 398] on link "How do I sign up for a Moon X Card?" at bounding box center [588, 396] width 1001 height 40
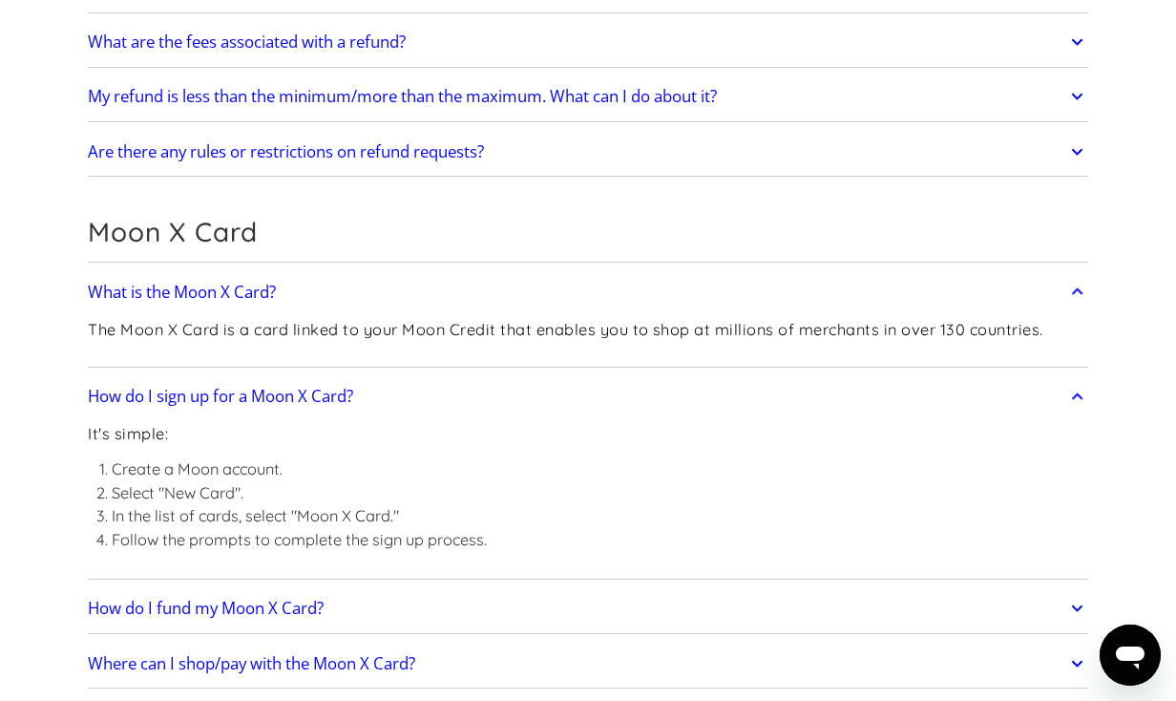
click at [461, 396] on link "How do I sign up for a Moon X Card?" at bounding box center [588, 396] width 1001 height 40
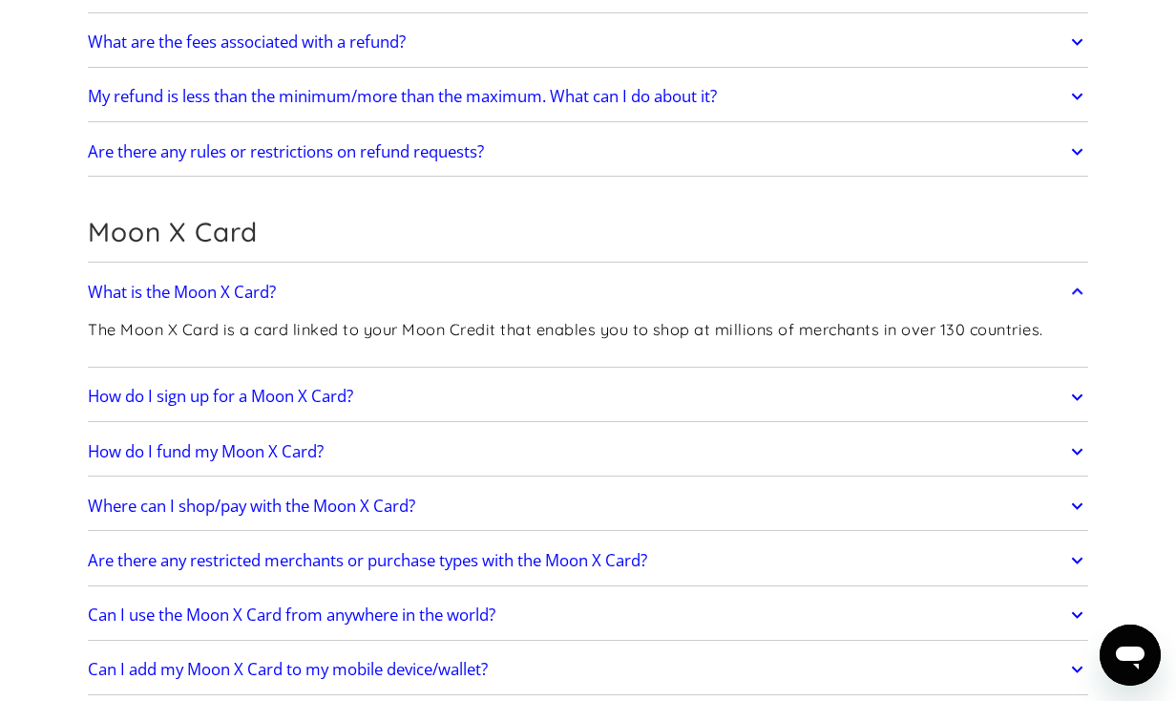
click at [443, 448] on link "How do I fund my Moon X Card?" at bounding box center [588, 452] width 1001 height 40
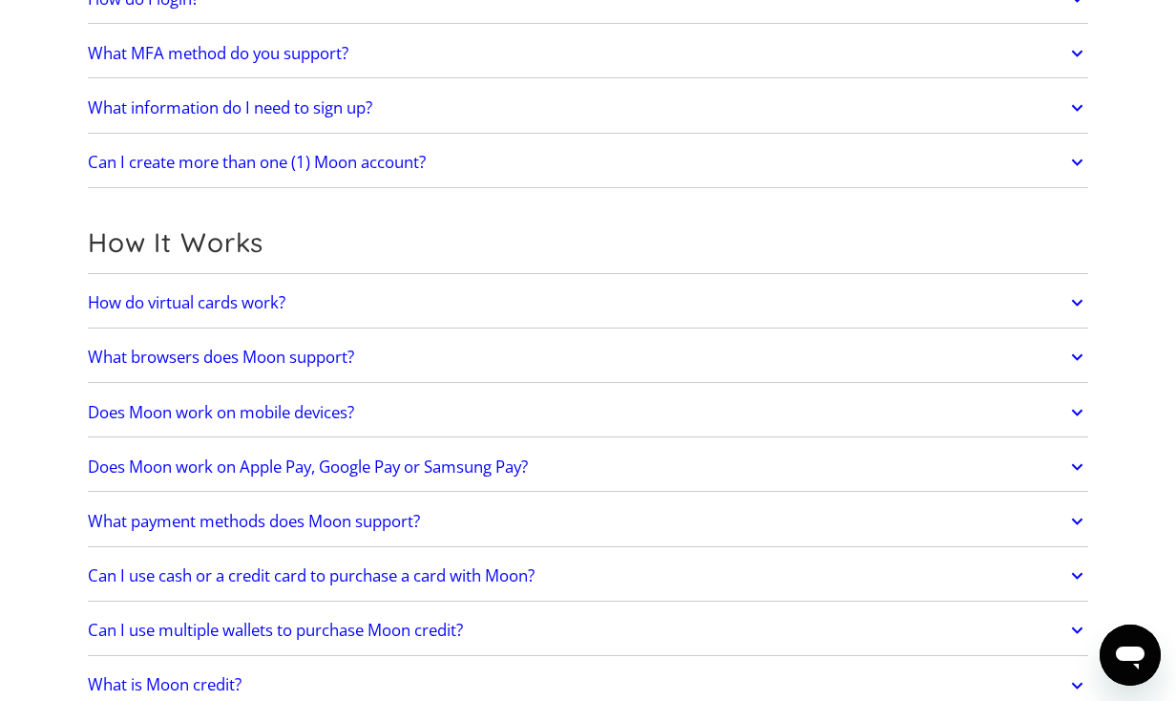
scroll to position [0, 0]
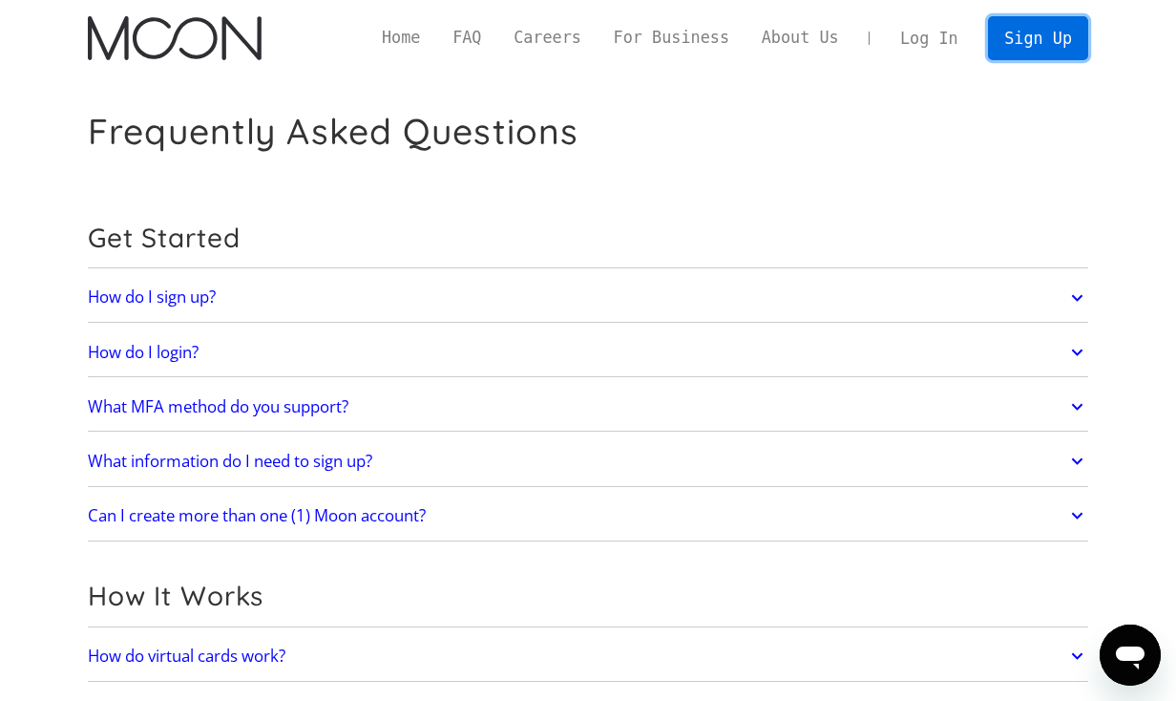
click at [1036, 36] on link "Sign Up" at bounding box center [1037, 37] width 99 height 43
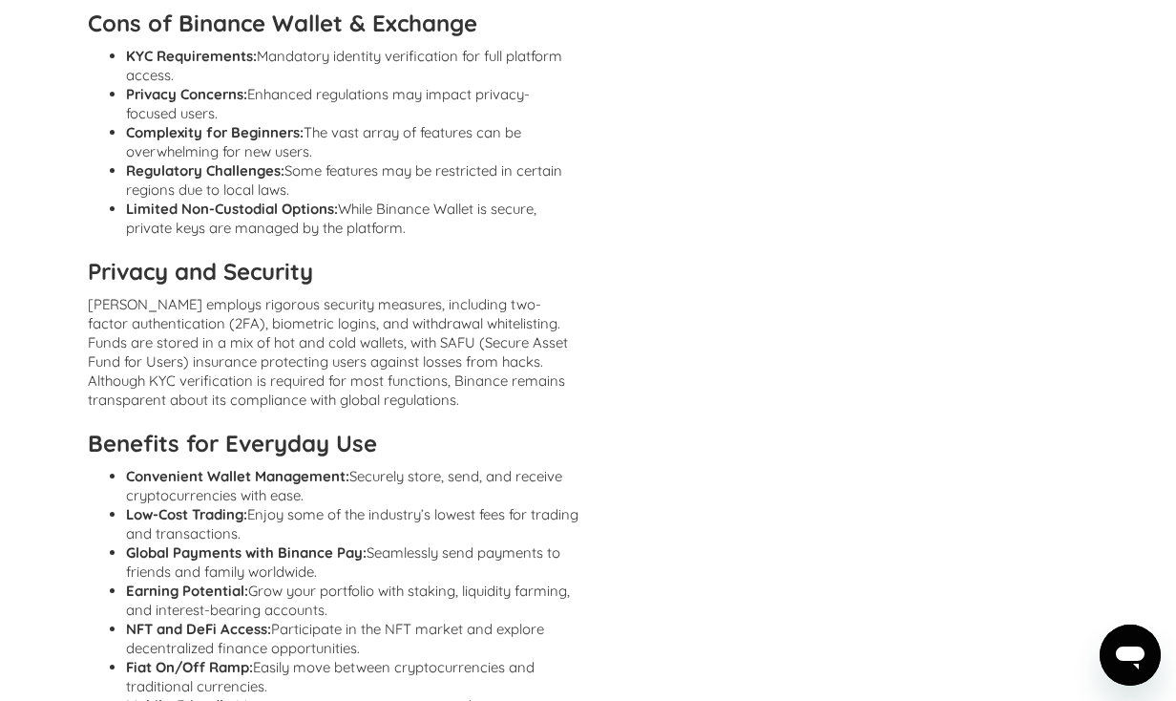
scroll to position [1702, 0]
